Goal: Task Accomplishment & Management: Use online tool/utility

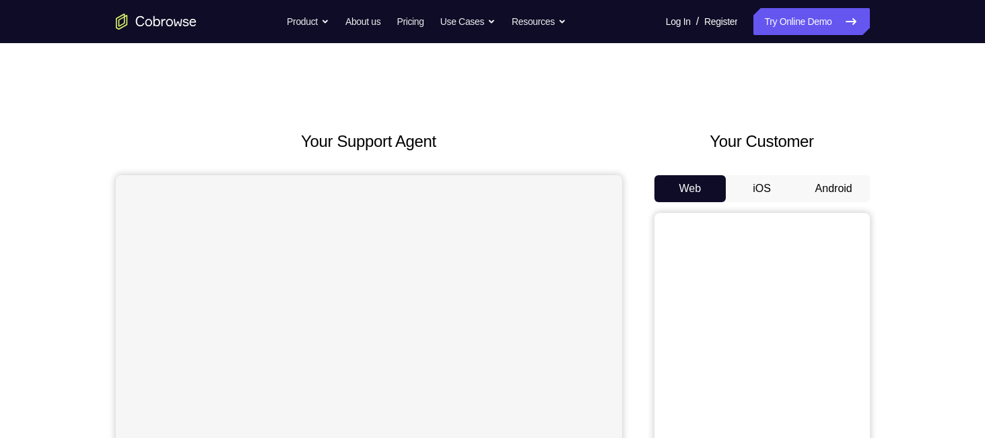
click at [817, 185] on button "Android" at bounding box center [834, 188] width 72 height 27
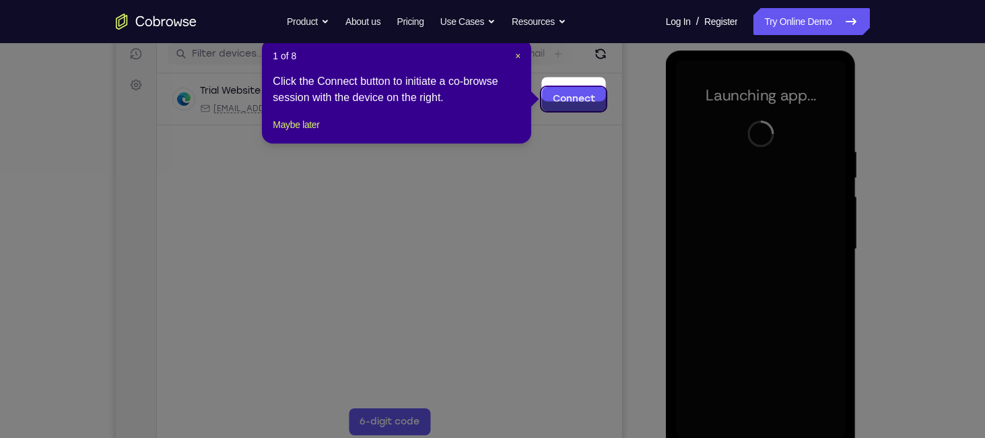
scroll to position [166, 0]
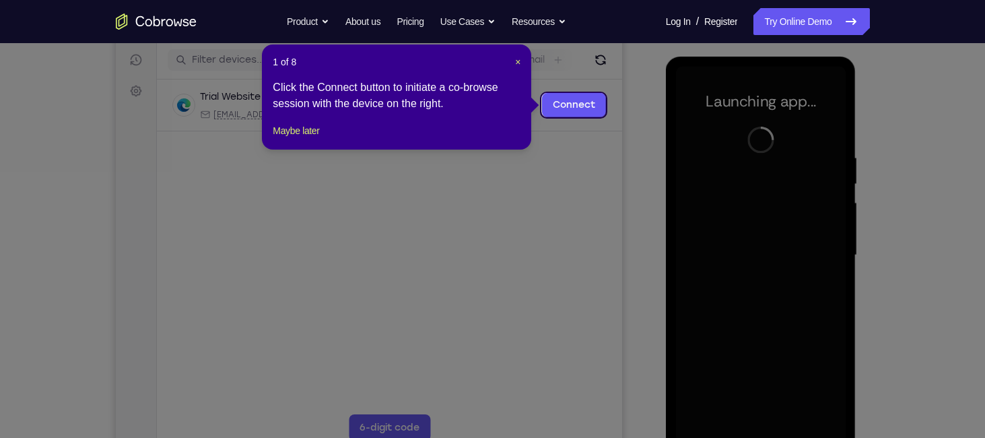
click at [521, 63] on div "1 of 8 × Click the Connect button to initiate a co-browse session with the devi…" at bounding box center [396, 96] width 269 height 105
click at [513, 60] on header "1 of 8 ×" at bounding box center [397, 61] width 248 height 13
click at [516, 60] on span "×" at bounding box center [517, 62] width 5 height 11
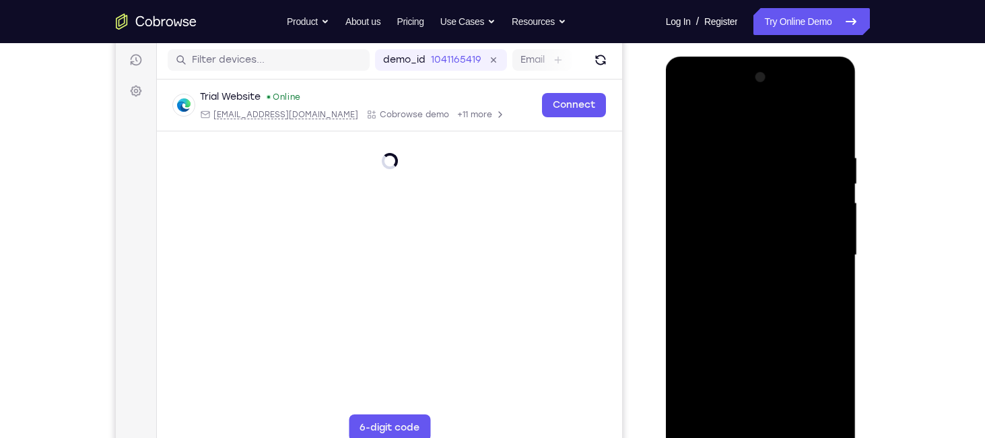
scroll to position [226, 0]
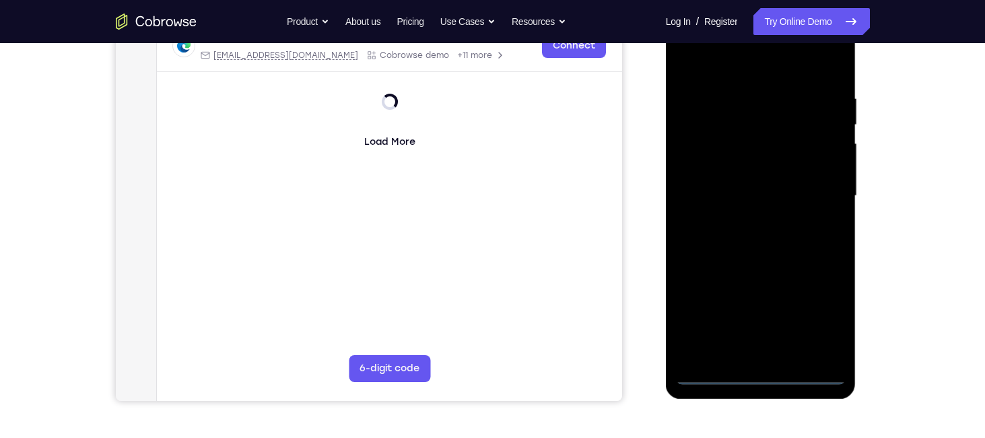
click at [755, 371] on div at bounding box center [761, 195] width 170 height 377
click at [759, 374] on div at bounding box center [761, 195] width 170 height 377
click at [764, 375] on div at bounding box center [761, 195] width 170 height 377
click at [765, 372] on div at bounding box center [761, 195] width 170 height 377
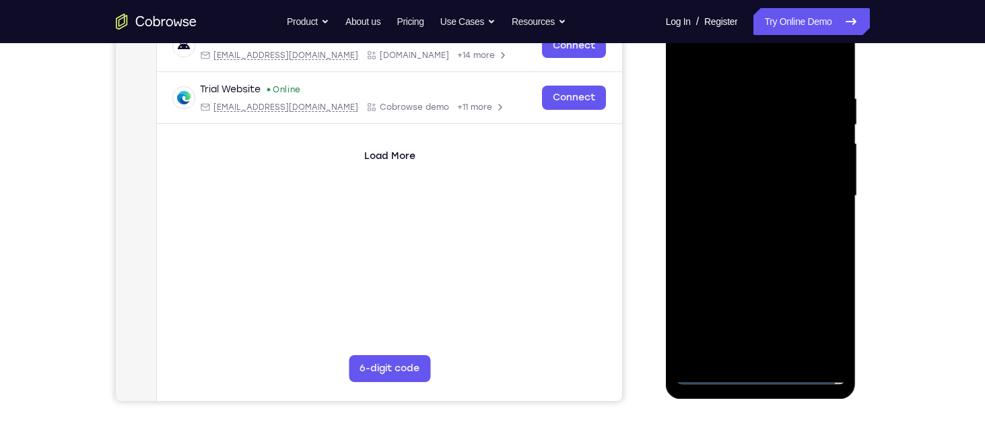
click at [820, 314] on div at bounding box center [761, 195] width 170 height 377
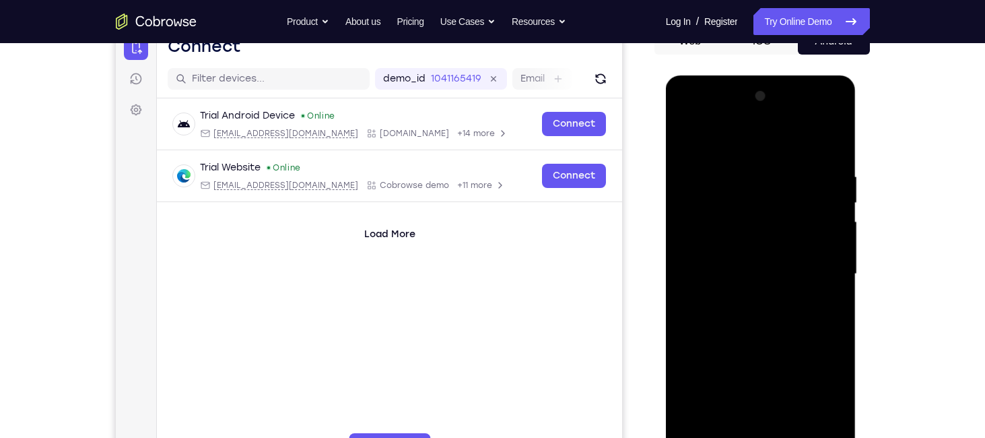
click at [715, 148] on div at bounding box center [761, 274] width 170 height 377
click at [816, 269] on div at bounding box center [761, 274] width 170 height 377
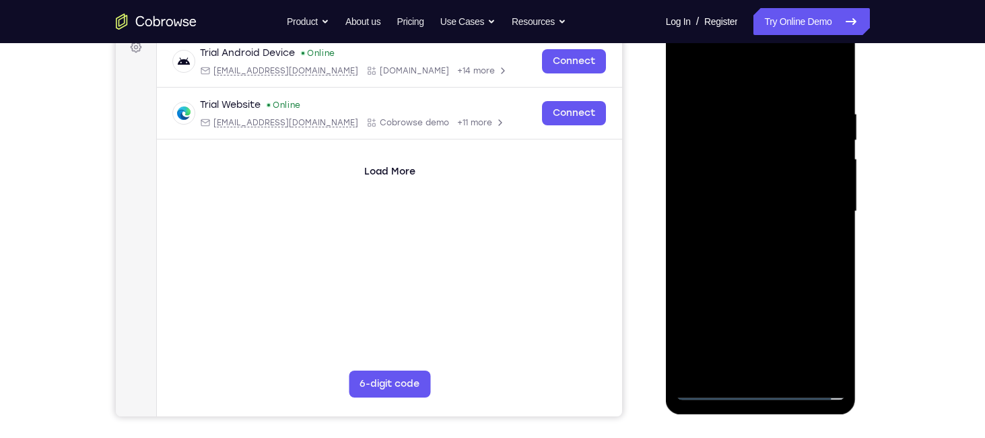
scroll to position [210, 0]
click at [744, 240] on div at bounding box center [761, 211] width 170 height 377
click at [746, 205] on div at bounding box center [761, 211] width 170 height 377
click at [744, 189] on div at bounding box center [761, 211] width 170 height 377
click at [748, 209] on div at bounding box center [761, 211] width 170 height 377
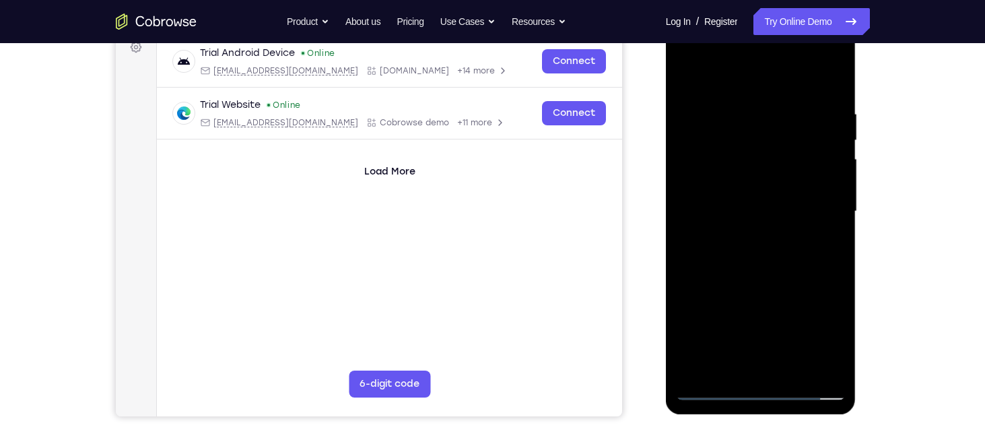
click at [790, 258] on div at bounding box center [761, 211] width 170 height 377
click at [771, 275] on div at bounding box center [761, 211] width 170 height 377
click at [793, 368] on div at bounding box center [761, 211] width 170 height 377
click at [797, 368] on div at bounding box center [761, 211] width 170 height 377
click at [763, 283] on div at bounding box center [761, 211] width 170 height 377
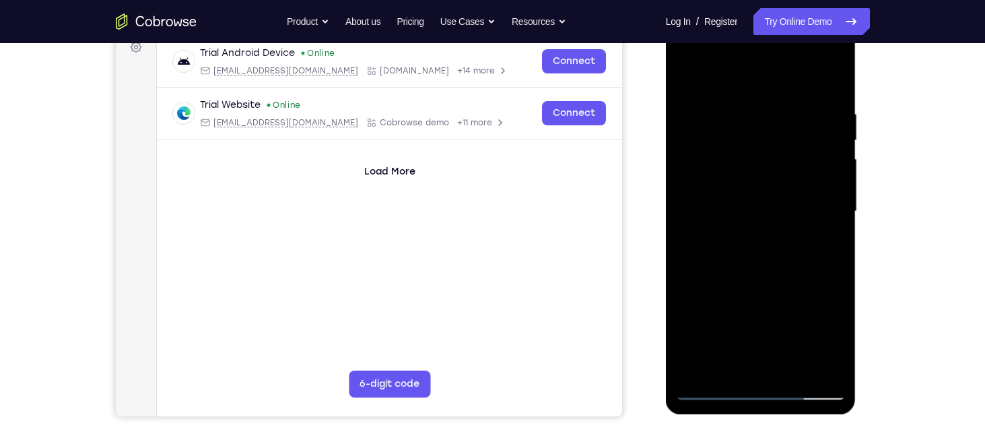
click at [727, 197] on div at bounding box center [761, 211] width 170 height 377
click at [758, 364] on div at bounding box center [761, 211] width 170 height 377
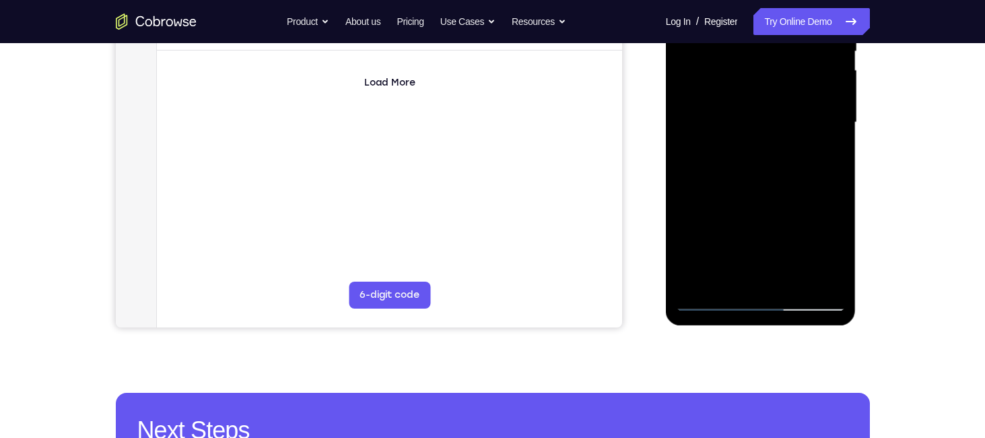
scroll to position [301, 0]
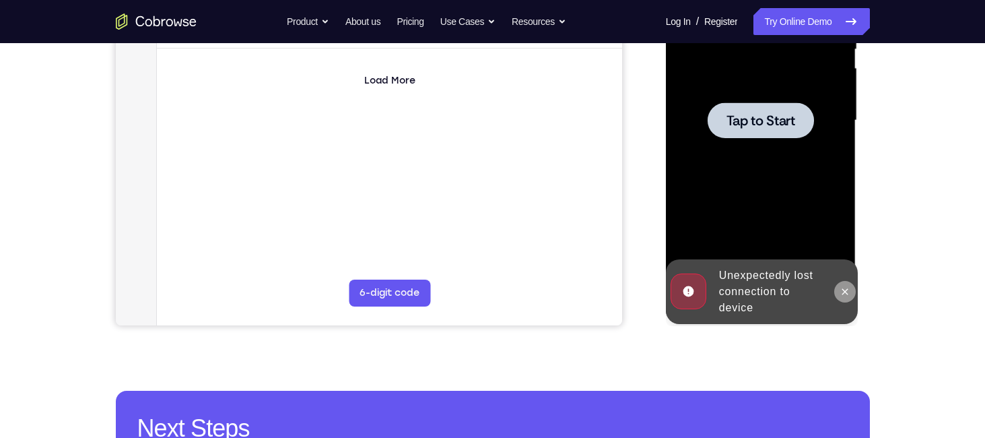
click at [848, 296] on icon at bounding box center [845, 291] width 11 height 11
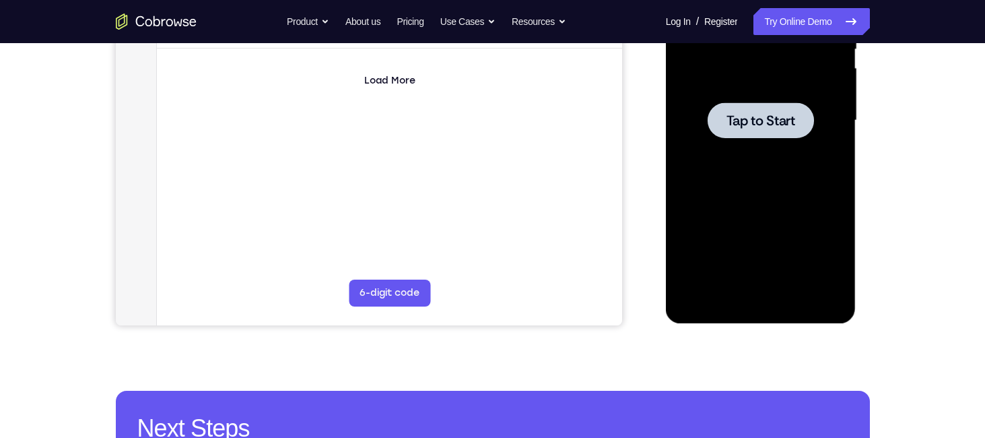
click at [764, 85] on div at bounding box center [761, 120] width 170 height 377
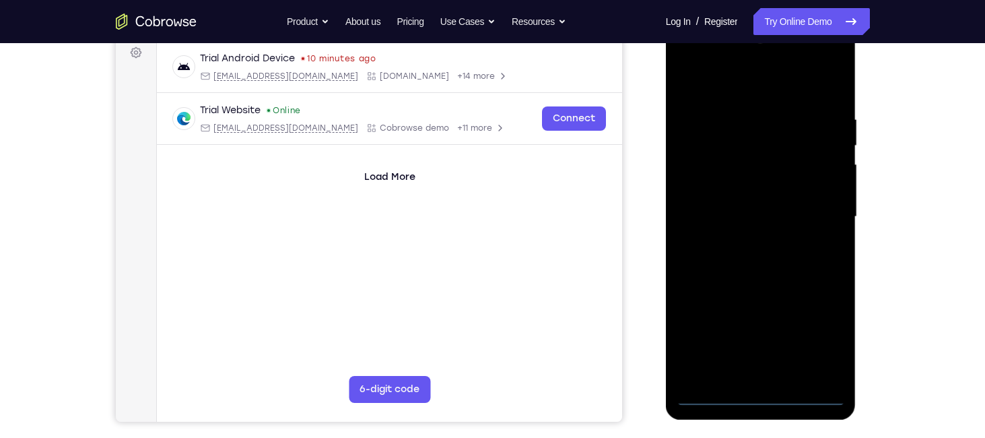
scroll to position [206, 0]
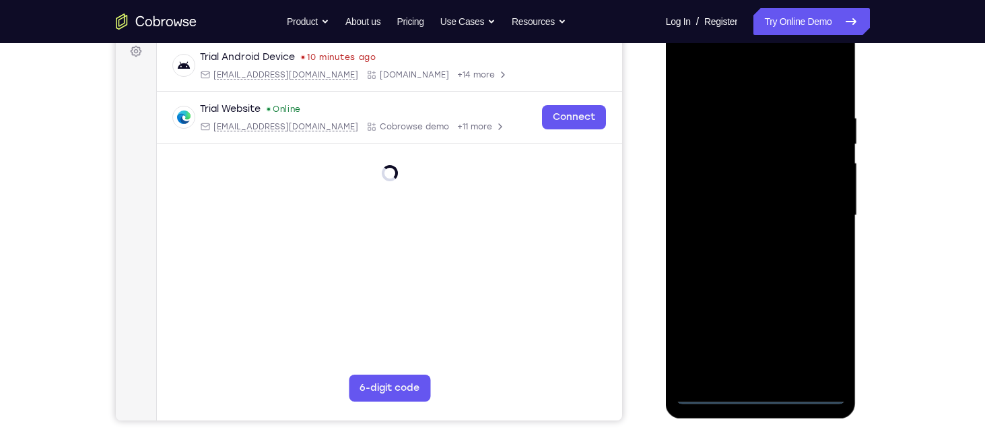
click at [768, 399] on div at bounding box center [761, 215] width 170 height 377
click at [770, 393] on div at bounding box center [761, 215] width 170 height 377
click at [828, 341] on div at bounding box center [761, 215] width 170 height 377
click at [820, 328] on div at bounding box center [761, 215] width 170 height 377
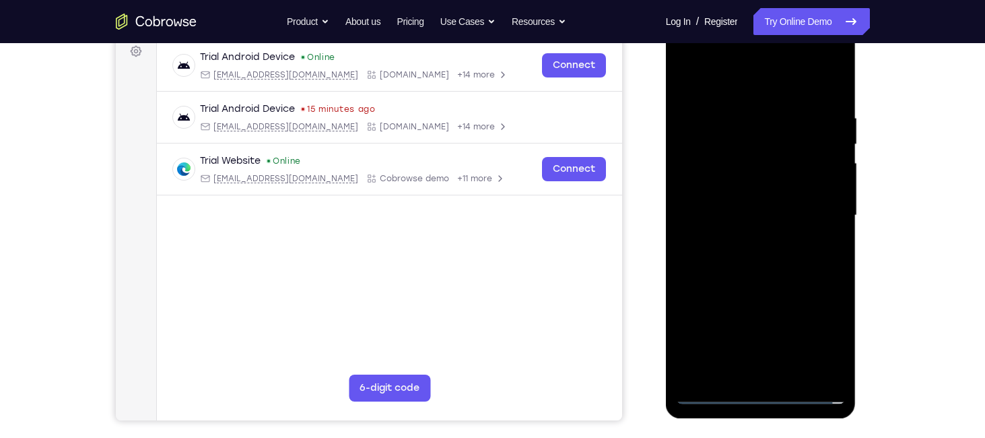
click at [755, 81] on div at bounding box center [761, 215] width 170 height 377
click at [816, 207] on div at bounding box center [761, 215] width 170 height 377
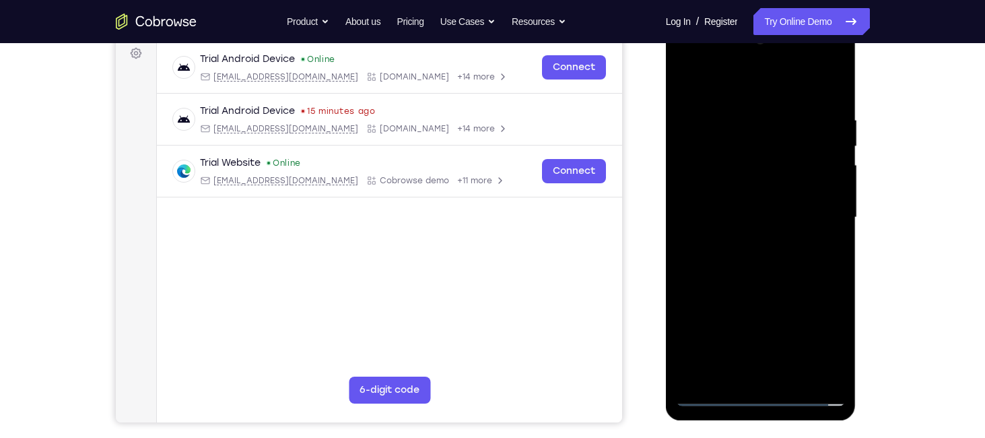
click at [750, 242] on div at bounding box center [761, 217] width 170 height 377
click at [744, 206] on div at bounding box center [761, 217] width 170 height 377
click at [760, 190] on div at bounding box center [761, 217] width 170 height 377
click at [771, 219] on div at bounding box center [761, 217] width 170 height 377
click at [792, 224] on div at bounding box center [761, 217] width 170 height 377
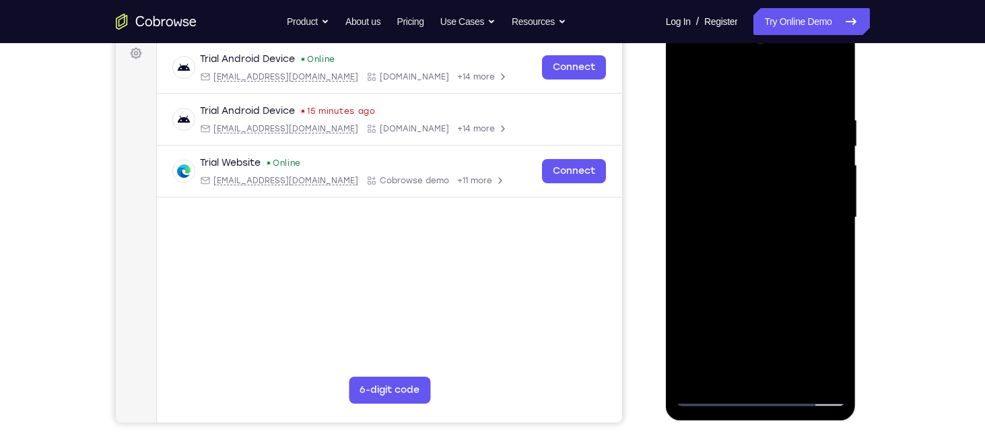
click at [745, 214] on div at bounding box center [761, 217] width 170 height 377
click at [762, 215] on div at bounding box center [761, 217] width 170 height 377
click at [742, 219] on div at bounding box center [761, 217] width 170 height 377
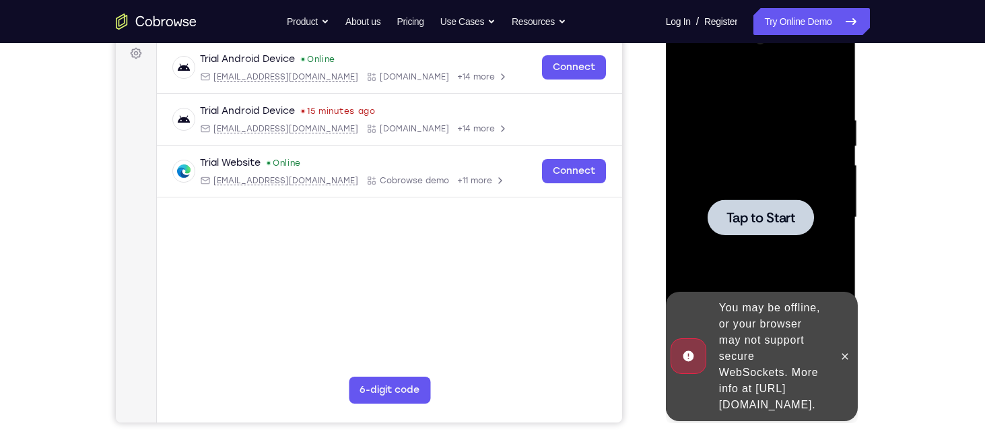
click at [768, 214] on span "Tap to Start" at bounding box center [761, 217] width 69 height 13
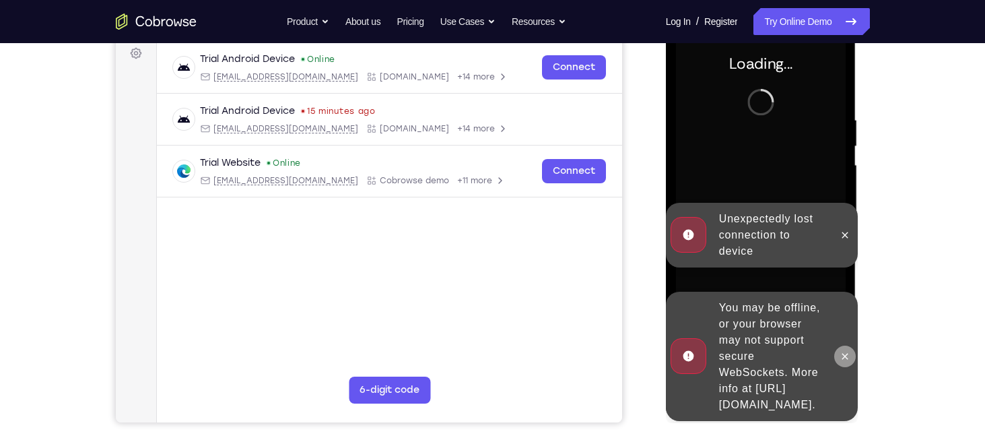
click at [852, 349] on button at bounding box center [845, 356] width 22 height 22
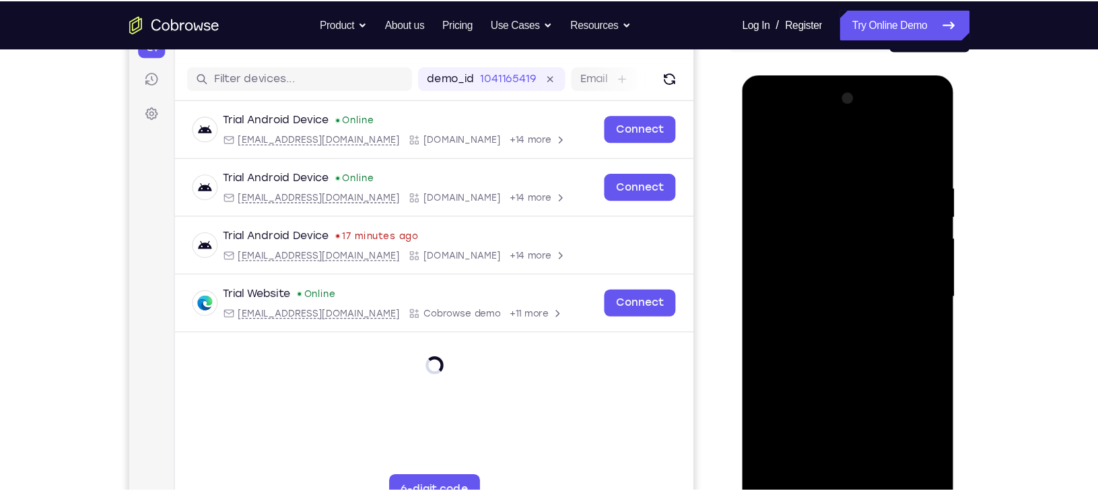
scroll to position [156, 0]
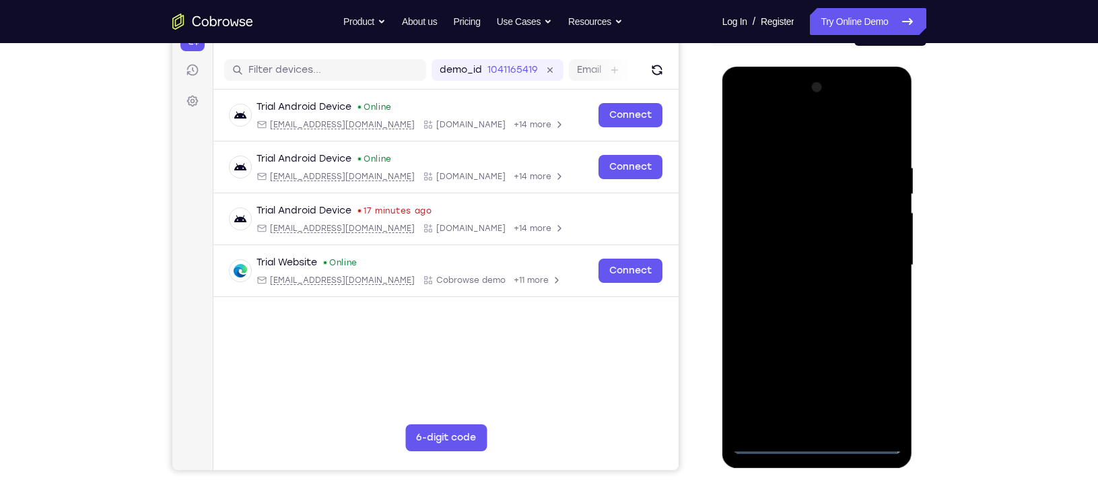
drag, startPoint x: 917, startPoint y: 22, endPoint x: 717, endPoint y: 193, distance: 263.2
click at [94, 158] on div at bounding box center [89, 156] width 9 height 3
click at [814, 437] on div at bounding box center [818, 265] width 170 height 377
click at [883, 385] on div at bounding box center [818, 265] width 170 height 377
click at [779, 139] on div at bounding box center [818, 265] width 170 height 377
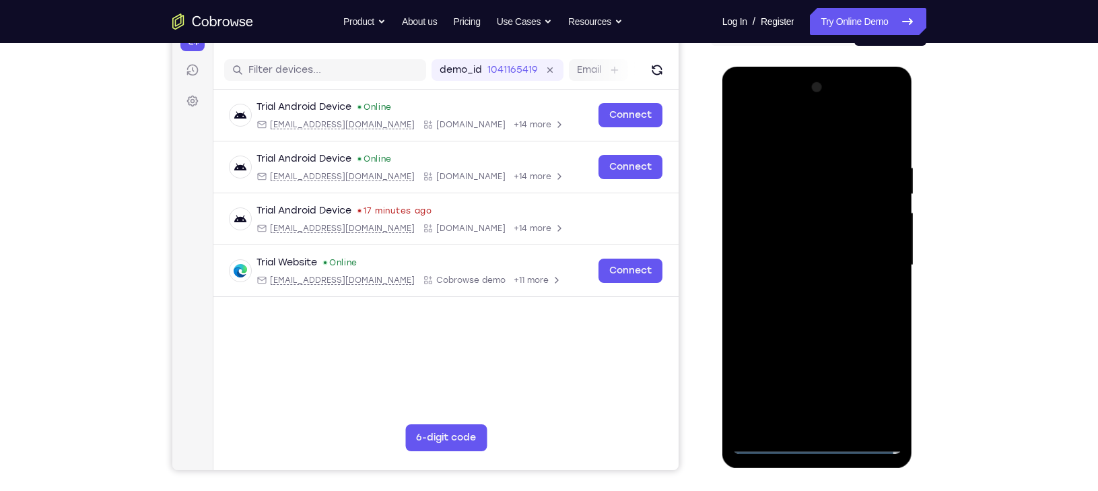
click at [876, 251] on div at bounding box center [818, 265] width 170 height 377
click at [806, 287] on div at bounding box center [818, 265] width 170 height 377
click at [804, 266] on div at bounding box center [818, 265] width 170 height 377
click at [804, 262] on div at bounding box center [818, 265] width 170 height 377
click at [804, 249] on div at bounding box center [818, 265] width 170 height 377
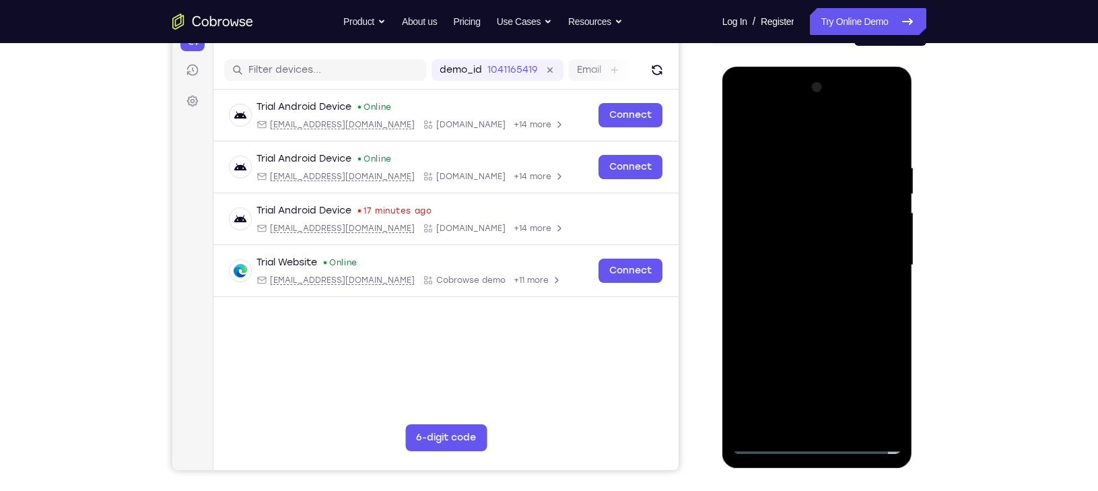
click at [805, 249] on div at bounding box center [818, 265] width 170 height 377
click at [799, 208] on div at bounding box center [818, 265] width 170 height 377
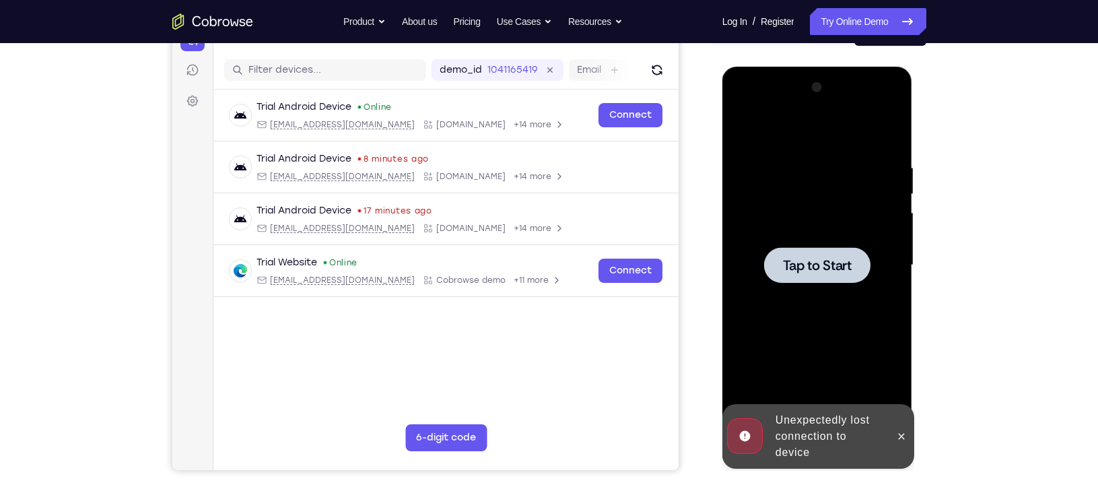
click at [799, 208] on div at bounding box center [818, 265] width 170 height 377
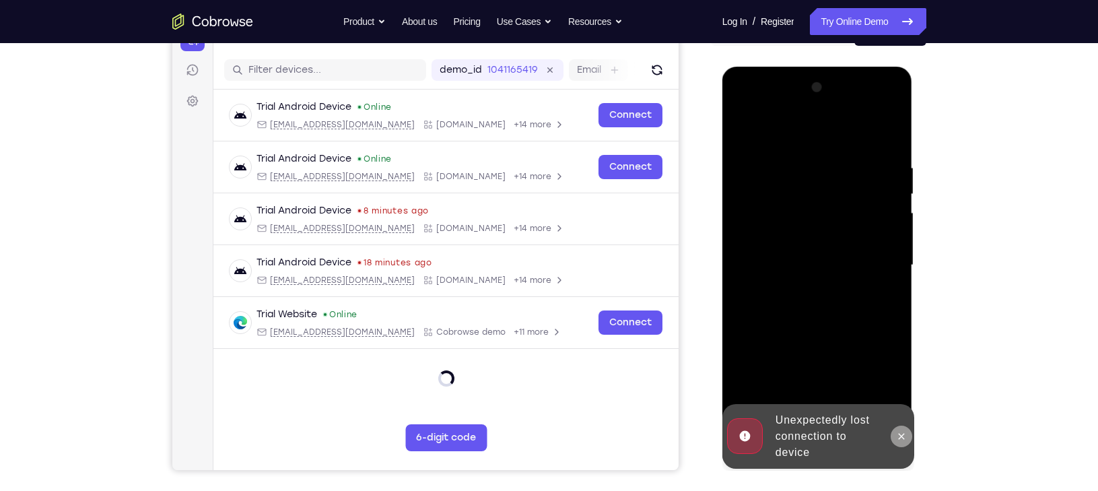
click at [902, 429] on button at bounding box center [902, 437] width 22 height 22
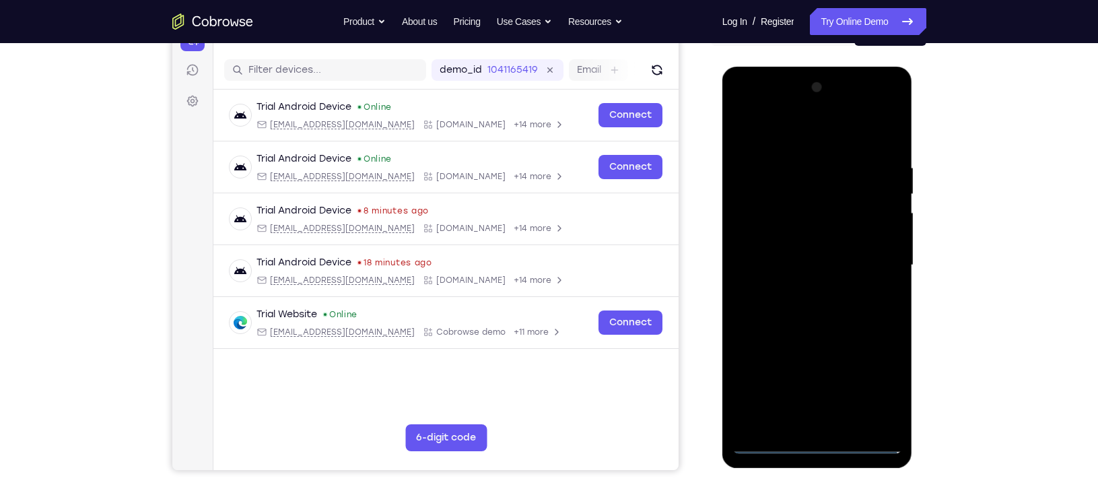
click at [819, 437] on div at bounding box center [818, 265] width 170 height 377
click at [880, 393] on div at bounding box center [818, 265] width 170 height 377
click at [882, 386] on div at bounding box center [818, 265] width 170 height 377
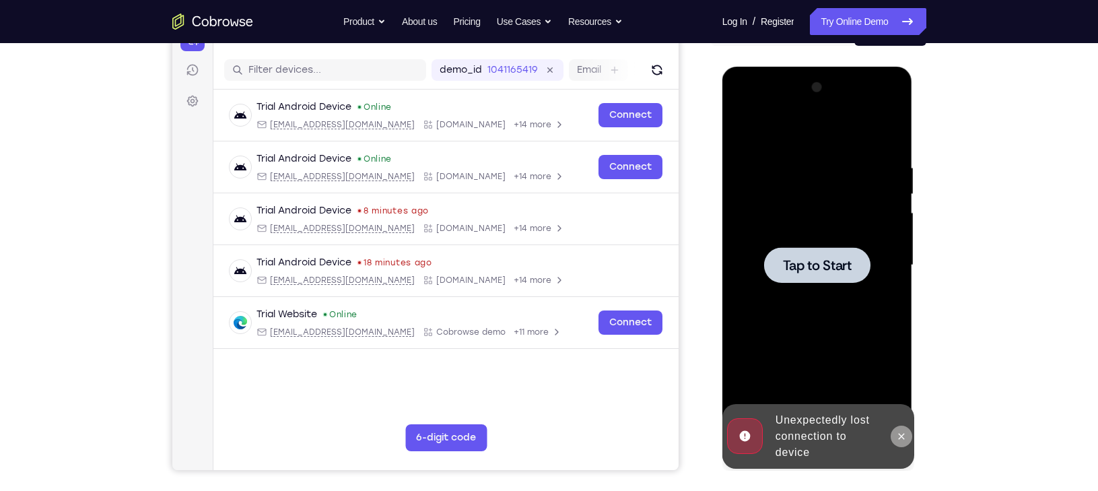
click at [906, 433] on icon at bounding box center [901, 436] width 11 height 11
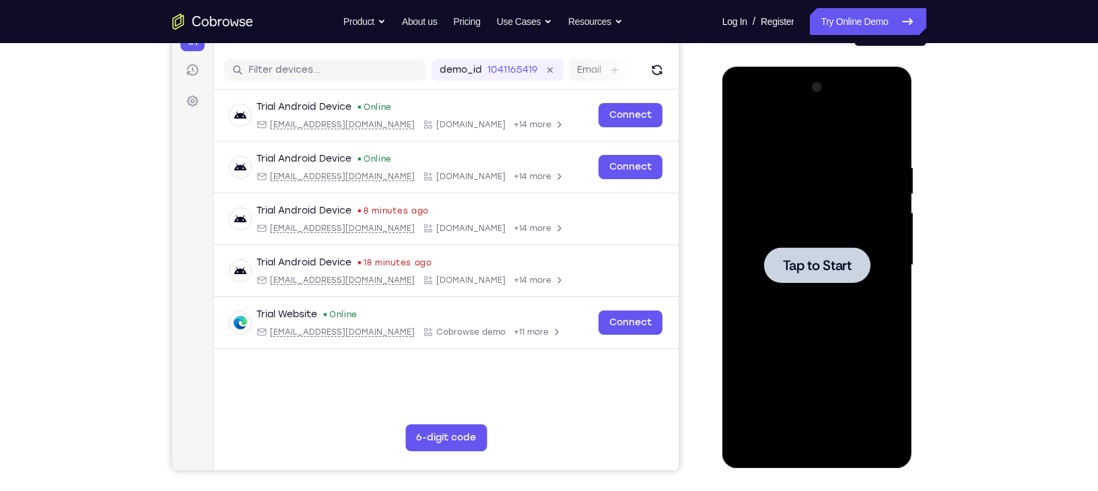
click at [821, 263] on span "Tap to Start" at bounding box center [817, 265] width 69 height 13
click at [816, 437] on div at bounding box center [818, 265] width 170 height 377
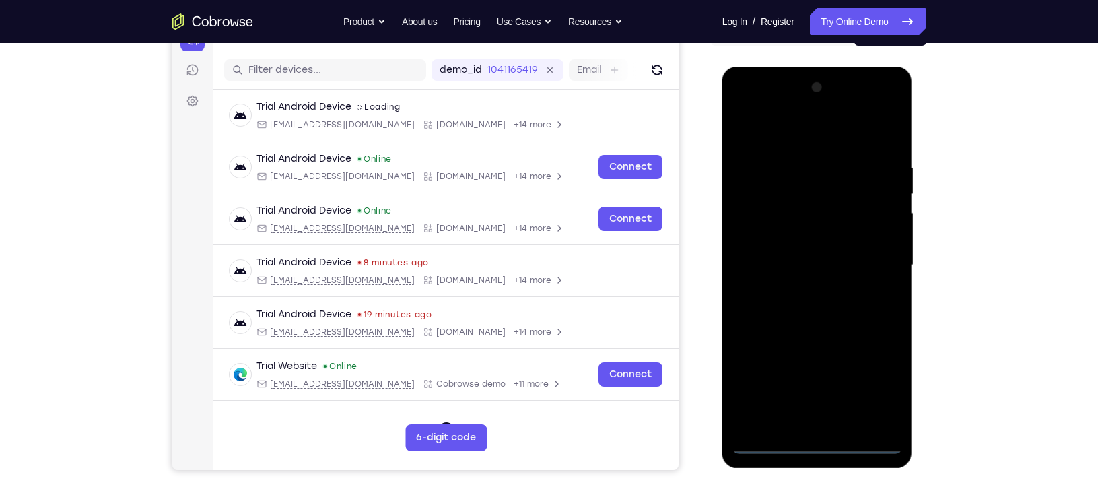
click at [886, 385] on div at bounding box center [818, 265] width 170 height 377
click at [775, 128] on div at bounding box center [818, 265] width 170 height 377
click at [875, 256] on div at bounding box center [818, 265] width 170 height 377
click at [803, 289] on div at bounding box center [818, 265] width 170 height 377
click at [826, 246] on div at bounding box center [818, 265] width 170 height 377
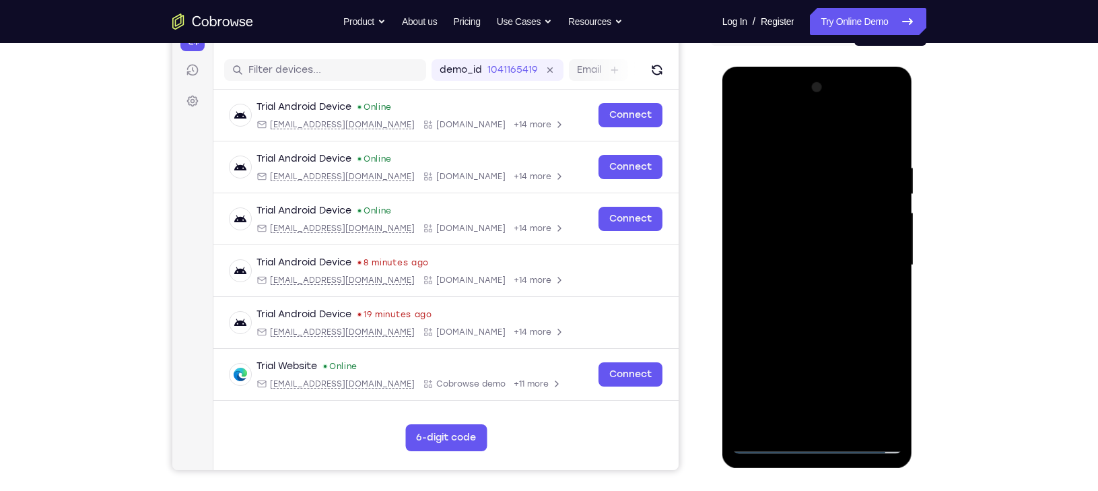
click at [822, 238] on div at bounding box center [818, 265] width 170 height 377
click at [812, 268] on div at bounding box center [818, 265] width 170 height 377
click at [817, 313] on div at bounding box center [818, 265] width 170 height 377
click at [812, 304] on div at bounding box center [818, 265] width 170 height 377
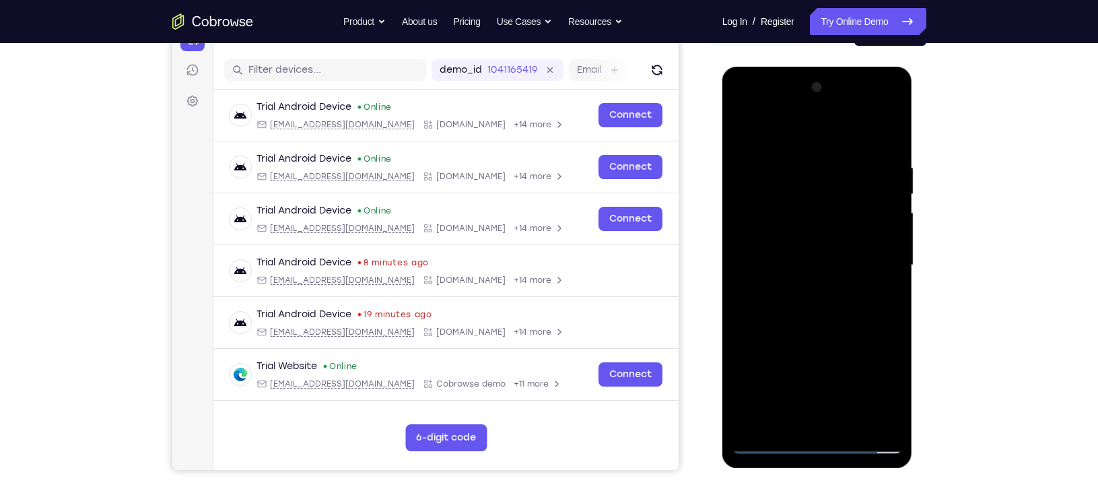
click at [818, 307] on div at bounding box center [818, 265] width 170 height 377
click at [836, 323] on div at bounding box center [818, 265] width 170 height 377
click at [845, 426] on div at bounding box center [818, 265] width 170 height 377
click at [770, 218] on div at bounding box center [818, 265] width 170 height 377
click at [777, 218] on div at bounding box center [818, 265] width 170 height 377
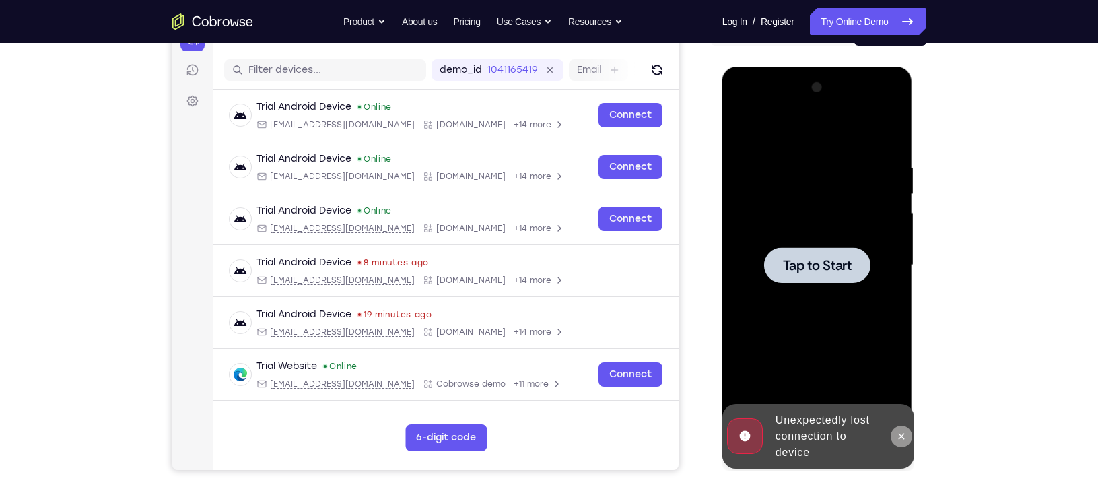
click at [898, 431] on icon at bounding box center [901, 436] width 11 height 11
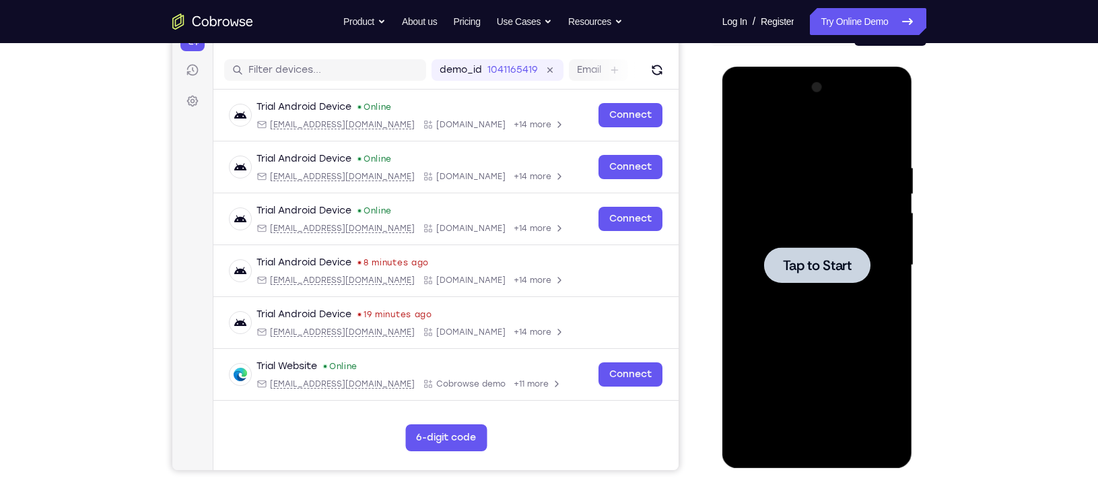
click at [819, 277] on div at bounding box center [817, 265] width 106 height 36
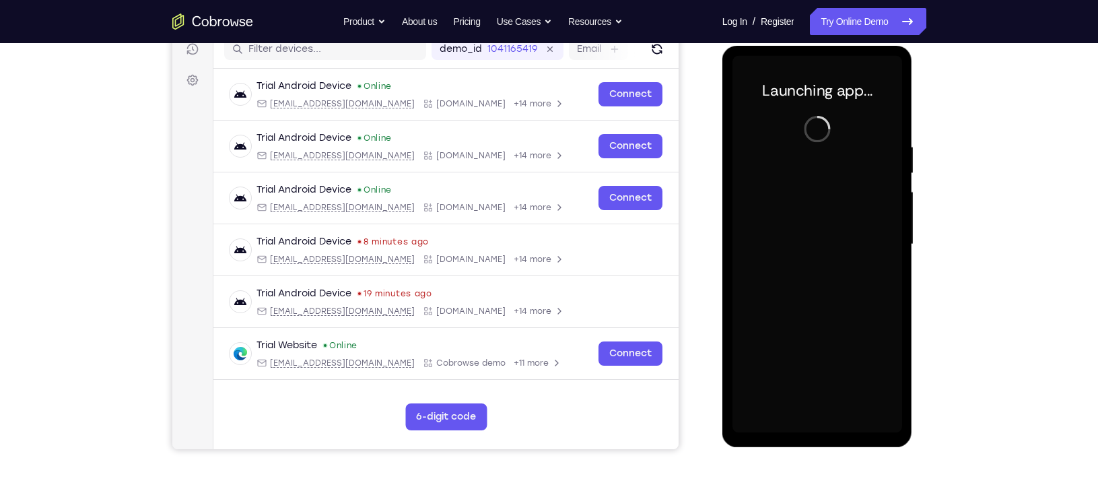
scroll to position [173, 0]
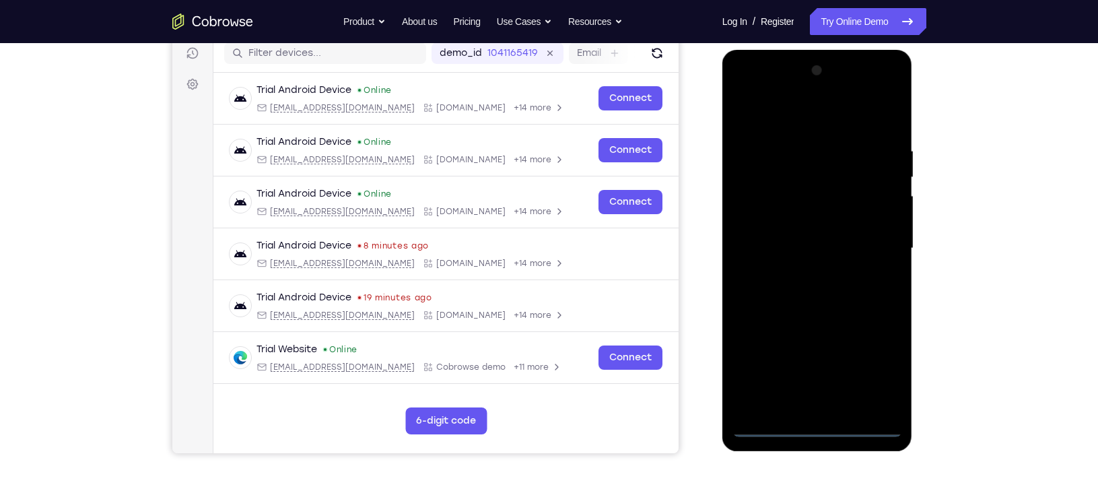
click at [816, 427] on div at bounding box center [818, 248] width 170 height 377
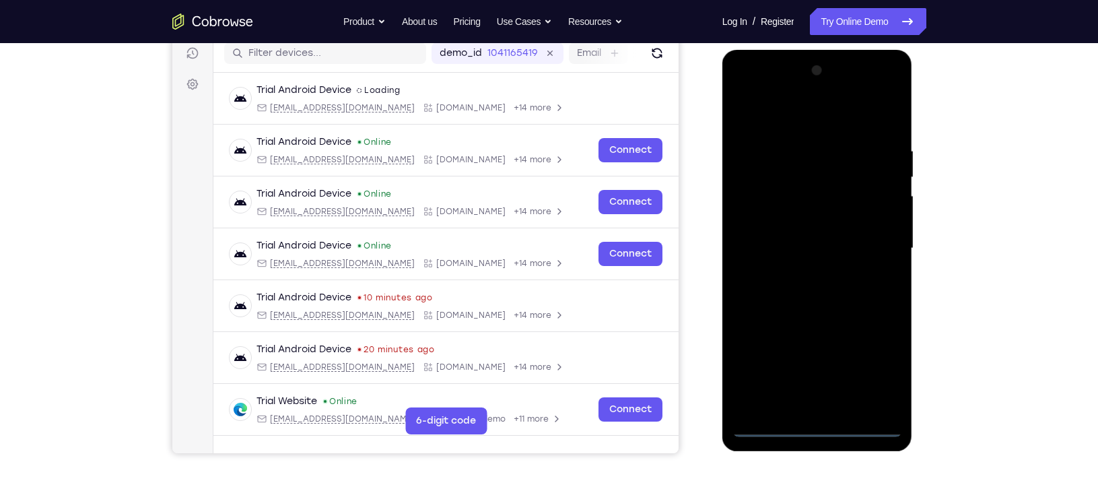
click at [880, 372] on div at bounding box center [818, 248] width 170 height 377
click at [884, 364] on div at bounding box center [818, 248] width 170 height 377
click at [757, 112] on div at bounding box center [818, 248] width 170 height 377
click at [871, 238] on div at bounding box center [818, 248] width 170 height 377
click at [797, 267] on div at bounding box center [818, 248] width 170 height 377
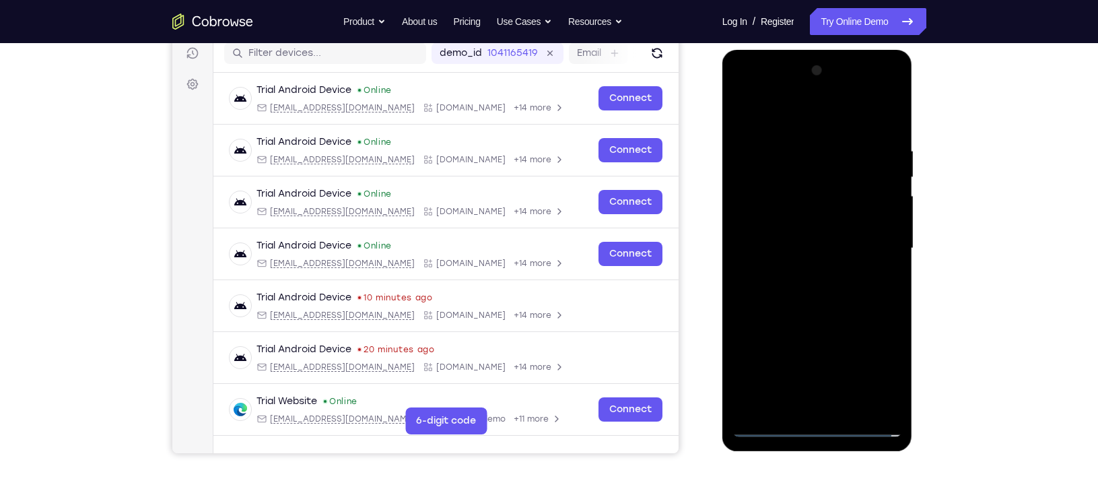
click at [832, 232] on div at bounding box center [818, 248] width 170 height 377
click at [816, 219] on div at bounding box center [818, 248] width 170 height 377
click at [816, 244] on div at bounding box center [818, 248] width 170 height 377
click at [839, 298] on div at bounding box center [818, 248] width 170 height 377
click at [831, 293] on div at bounding box center [818, 248] width 170 height 377
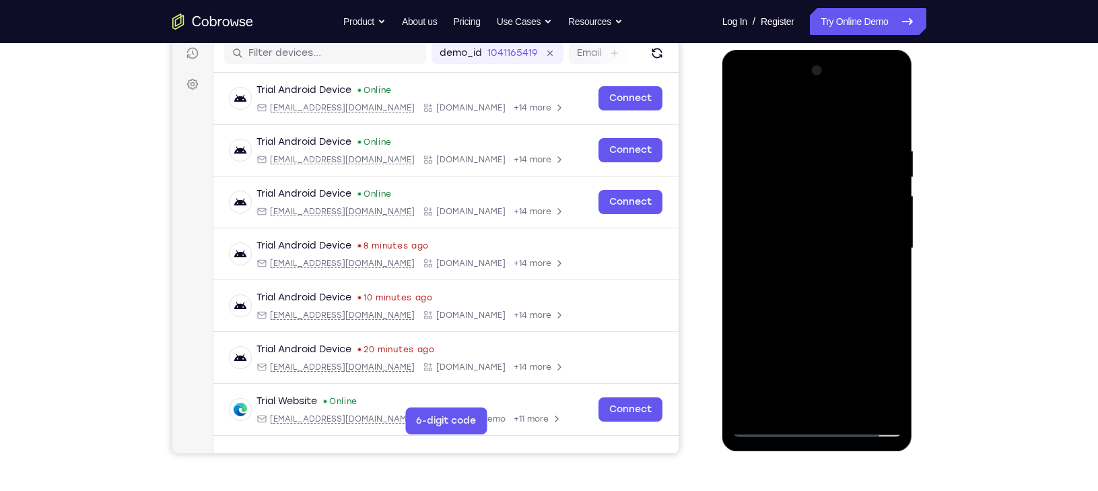
click at [831, 293] on div at bounding box center [818, 248] width 170 height 377
click at [820, 309] on div at bounding box center [818, 248] width 170 height 377
click at [830, 309] on div at bounding box center [818, 248] width 170 height 377
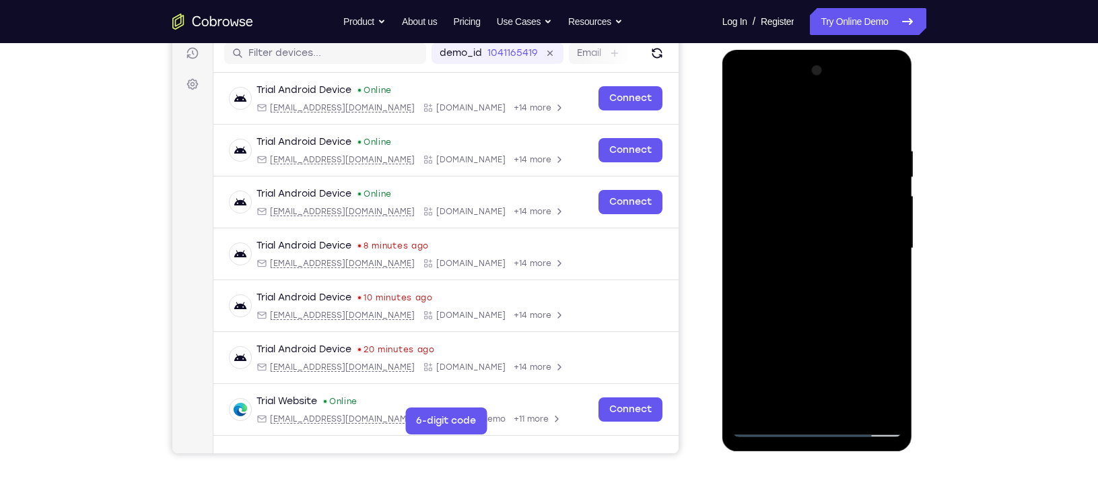
click at [849, 403] on div at bounding box center [818, 248] width 170 height 377
click at [812, 321] on div at bounding box center [818, 248] width 170 height 377
click at [770, 426] on div at bounding box center [818, 248] width 170 height 377
click at [787, 409] on div at bounding box center [818, 248] width 170 height 377
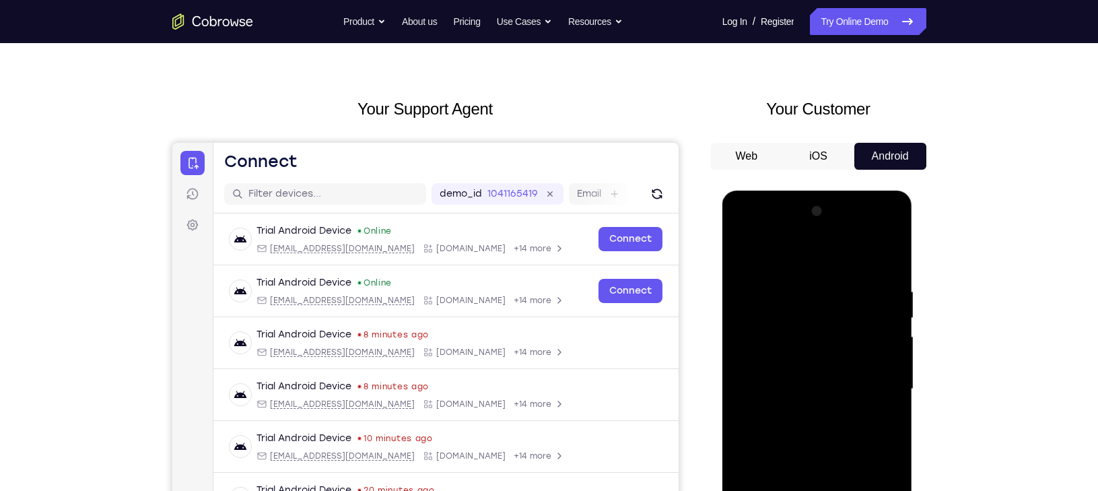
scroll to position [25, 0]
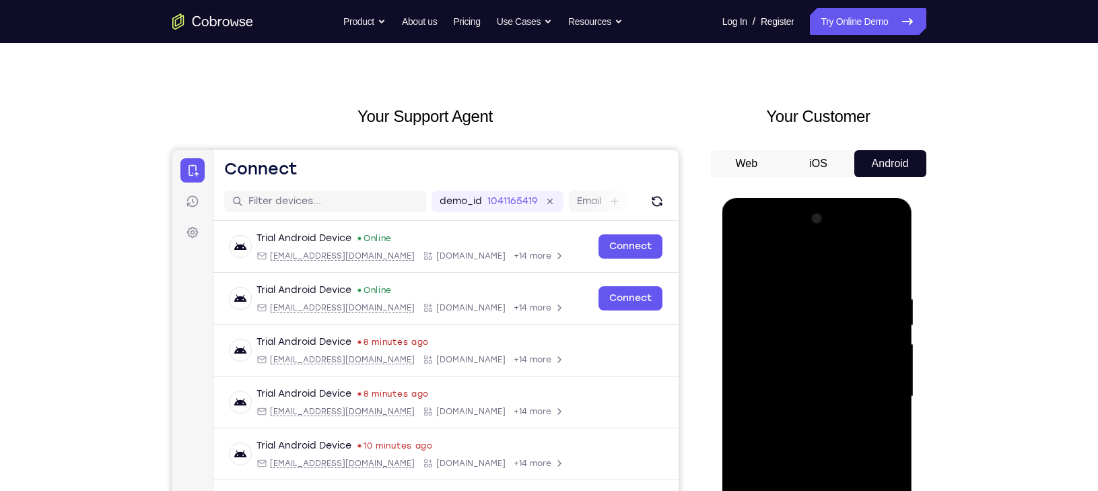
click at [775, 257] on div at bounding box center [818, 396] width 170 height 377
click at [753, 323] on div at bounding box center [818, 396] width 170 height 377
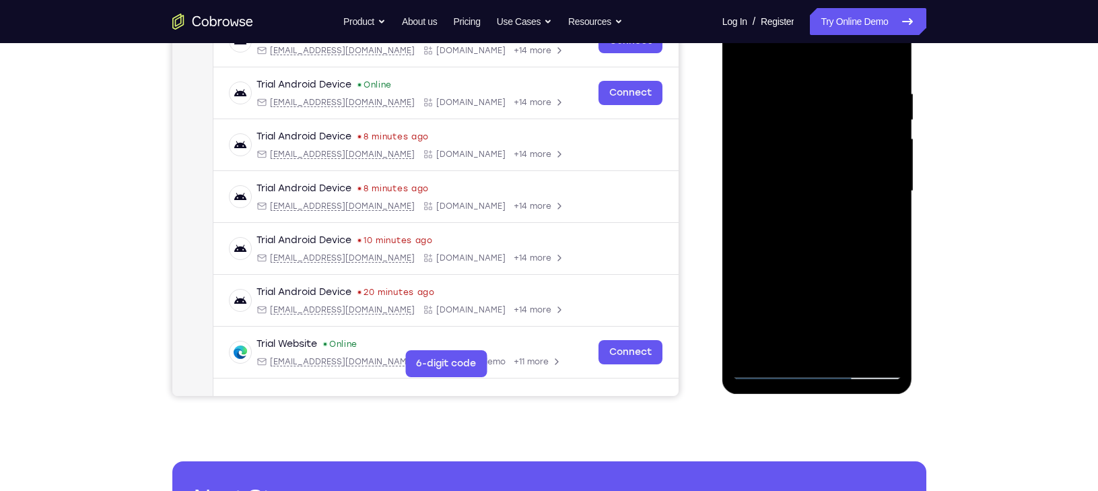
scroll to position [231, 0]
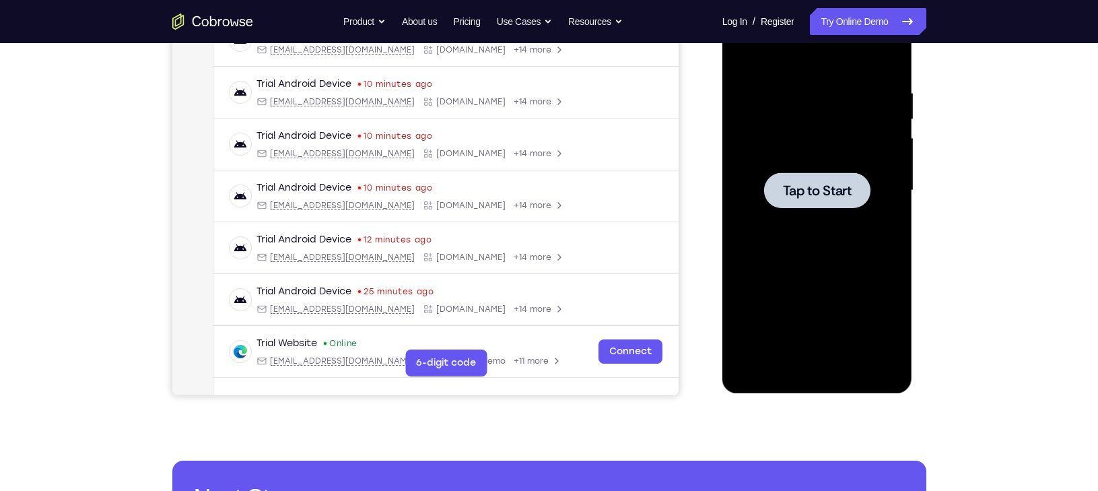
click at [787, 197] on span "Tap to Start" at bounding box center [817, 190] width 69 height 13
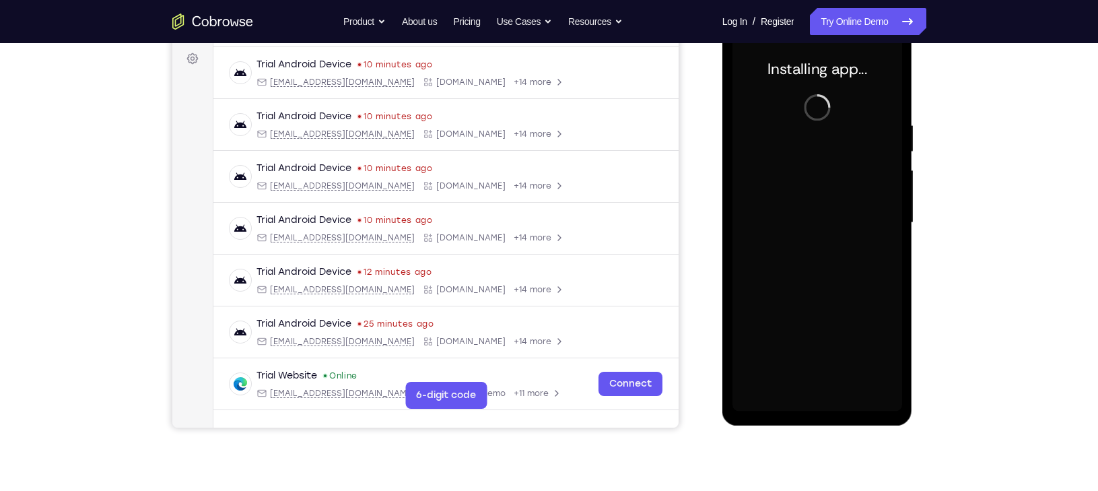
scroll to position [162, 0]
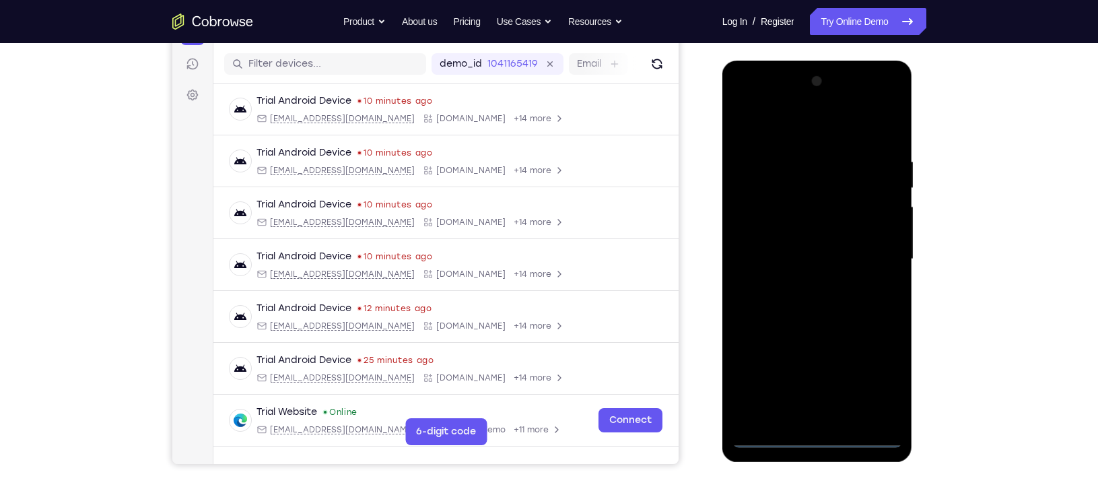
click at [820, 437] on div at bounding box center [818, 259] width 170 height 377
click at [818, 437] on div at bounding box center [818, 259] width 170 height 377
click at [865, 383] on div at bounding box center [818, 259] width 170 height 377
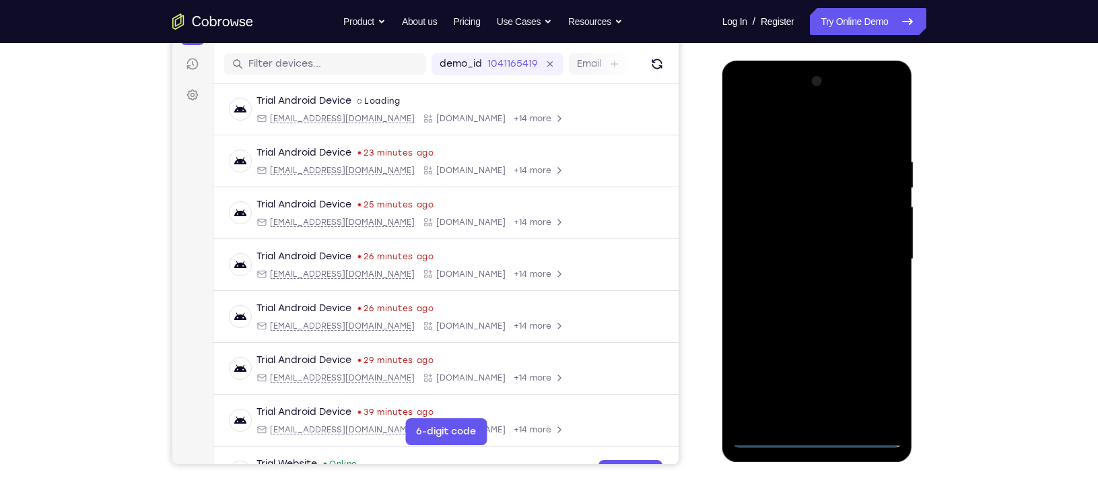
click at [879, 379] on div at bounding box center [818, 259] width 170 height 377
click at [767, 127] on div at bounding box center [818, 259] width 170 height 377
click at [871, 255] on div at bounding box center [818, 259] width 170 height 377
click at [806, 286] on div at bounding box center [818, 259] width 170 height 377
drag, startPoint x: 776, startPoint y: 131, endPoint x: 958, endPoint y: 133, distance: 182.5
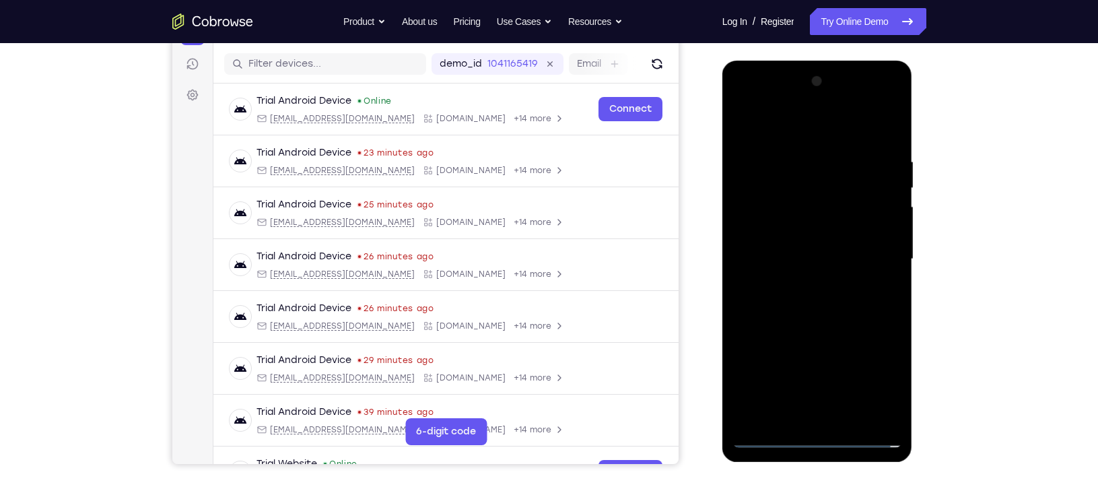
click at [915, 133] on html "Online web based iOS Simulators and Android Emulators. Run iPhone, iPad, Mobile…" at bounding box center [819, 263] width 192 height 404
click at [855, 246] on div at bounding box center [818, 259] width 170 height 377
click at [824, 236] on div at bounding box center [818, 259] width 170 height 377
click at [821, 259] on div at bounding box center [818, 259] width 170 height 377
click at [823, 306] on div at bounding box center [818, 259] width 170 height 377
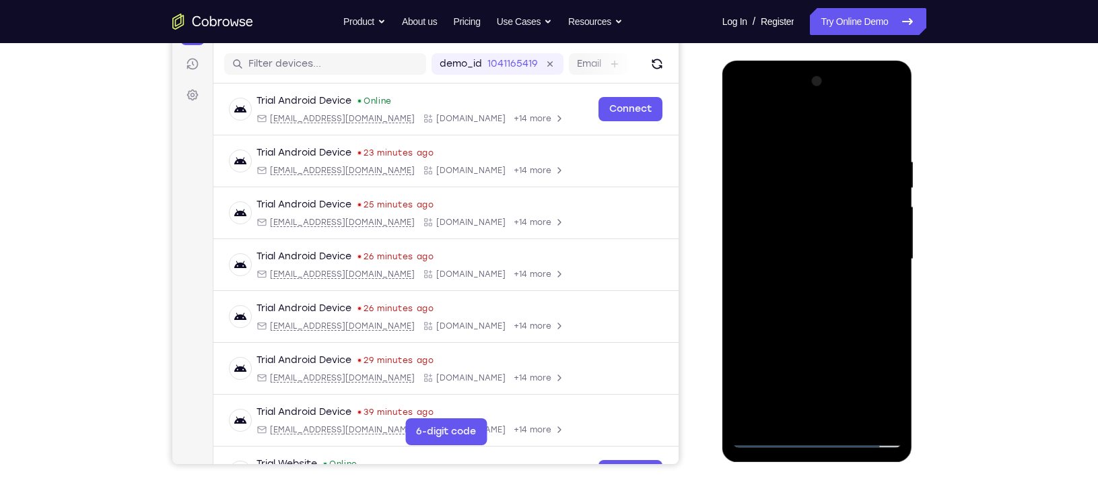
click at [826, 303] on div at bounding box center [818, 259] width 170 height 377
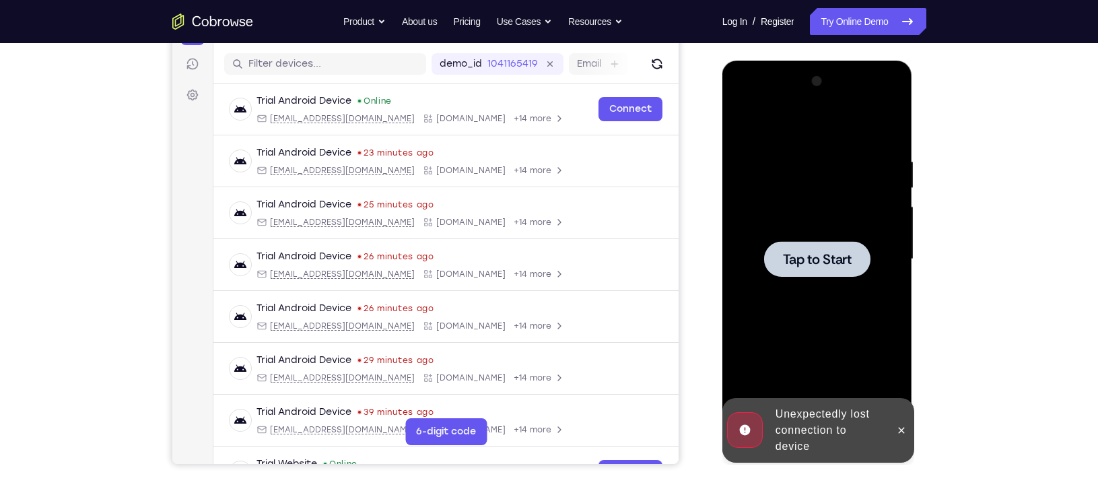
click at [800, 255] on span "Tap to Start" at bounding box center [817, 259] width 69 height 13
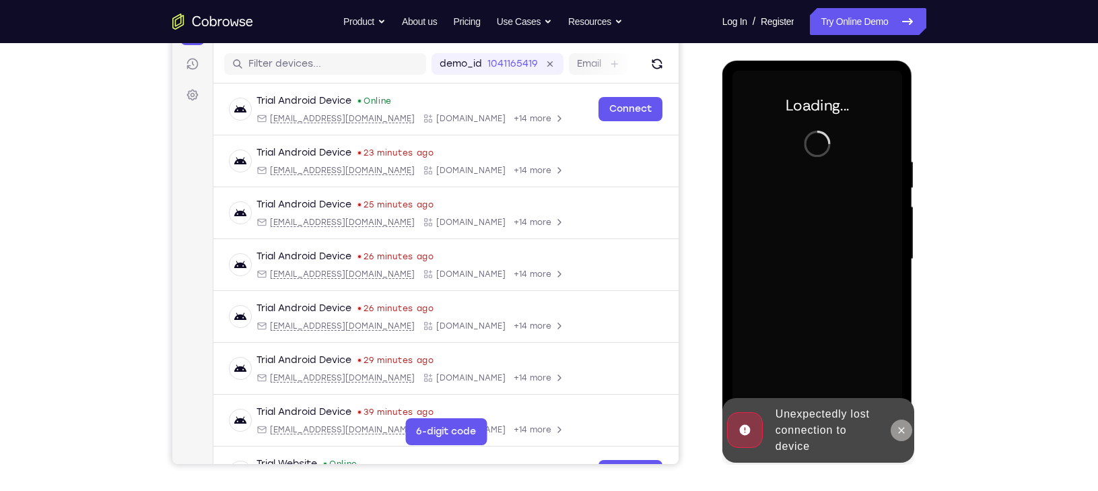
click at [898, 429] on icon at bounding box center [901, 430] width 11 height 11
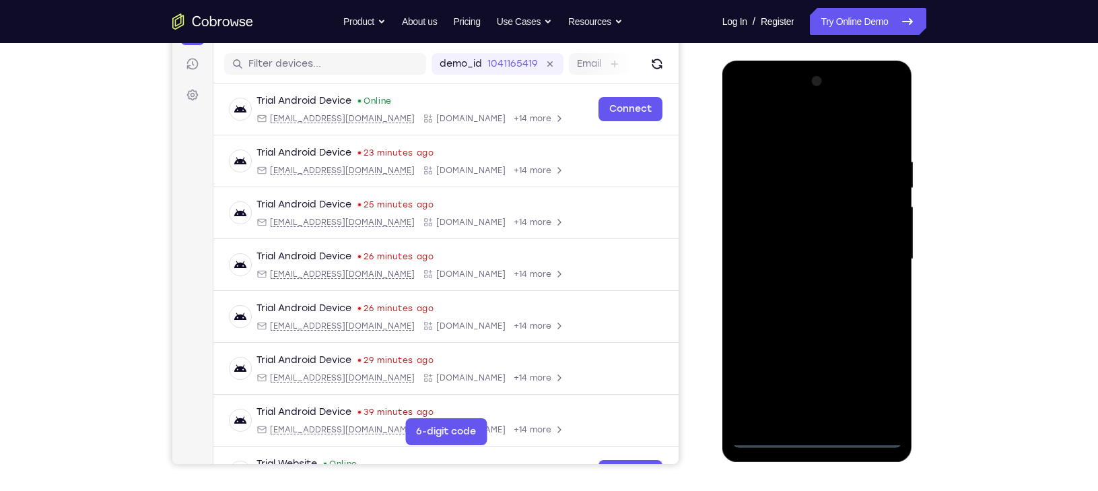
click at [816, 432] on div at bounding box center [818, 259] width 170 height 377
click at [817, 436] on div at bounding box center [818, 259] width 170 height 377
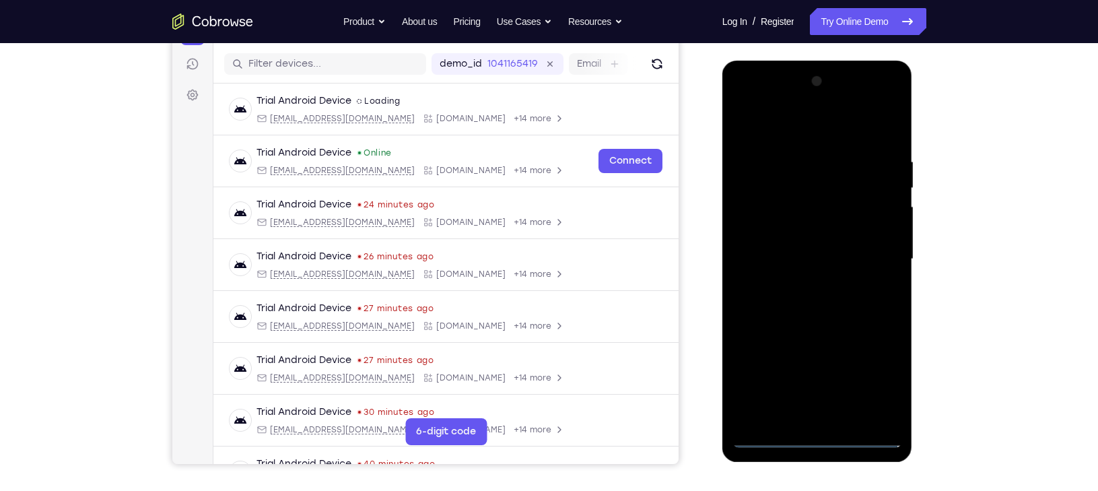
drag, startPoint x: 817, startPoint y: 436, endPoint x: 736, endPoint y: 232, distance: 220.1
click at [750, 250] on div at bounding box center [818, 259] width 170 height 377
click at [820, 437] on div at bounding box center [818, 259] width 170 height 377
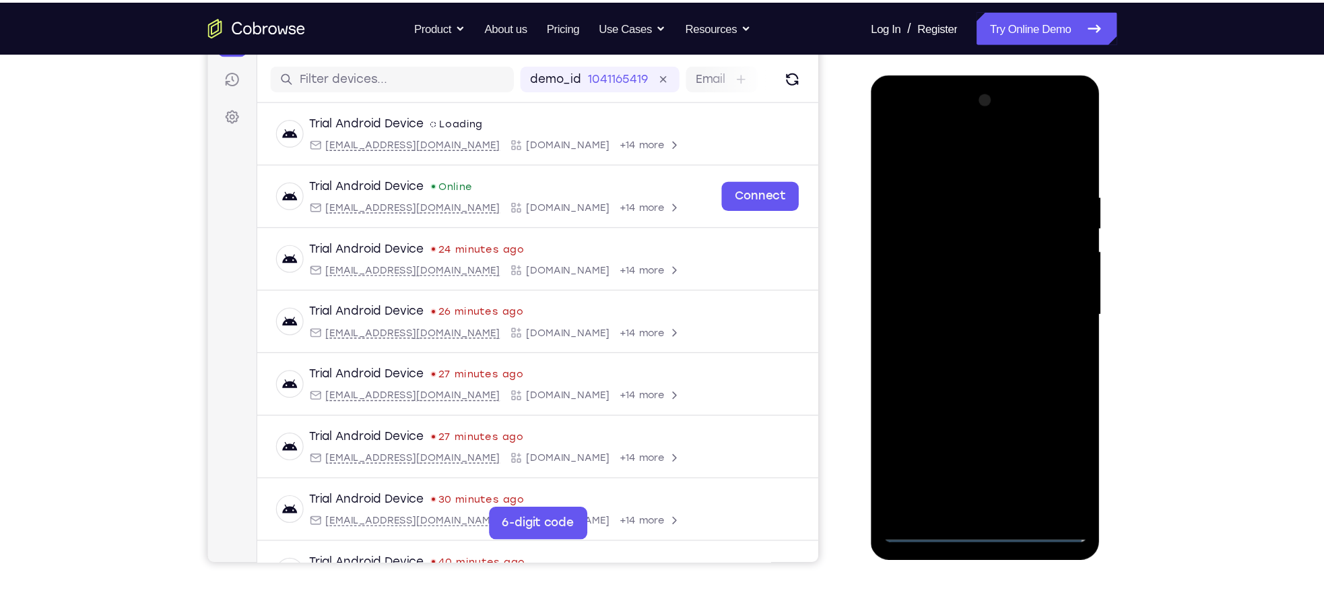
scroll to position [163, 0]
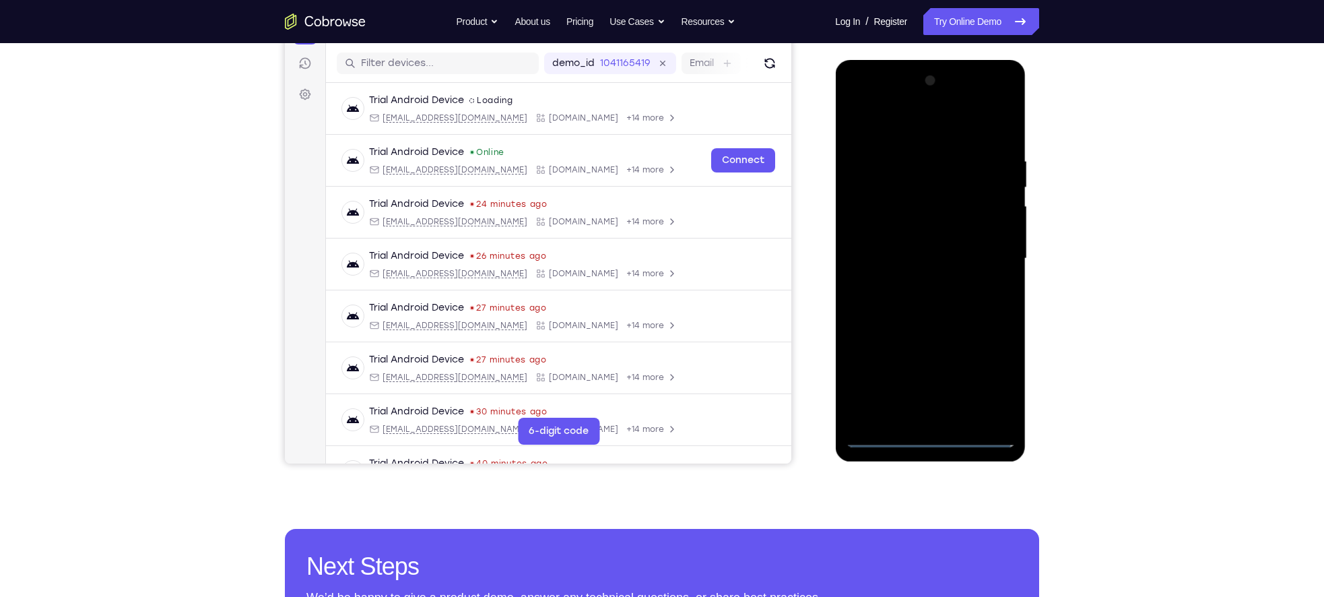
click at [985, 374] on div at bounding box center [930, 258] width 170 height 377
click at [985, 372] on div at bounding box center [930, 258] width 170 height 377
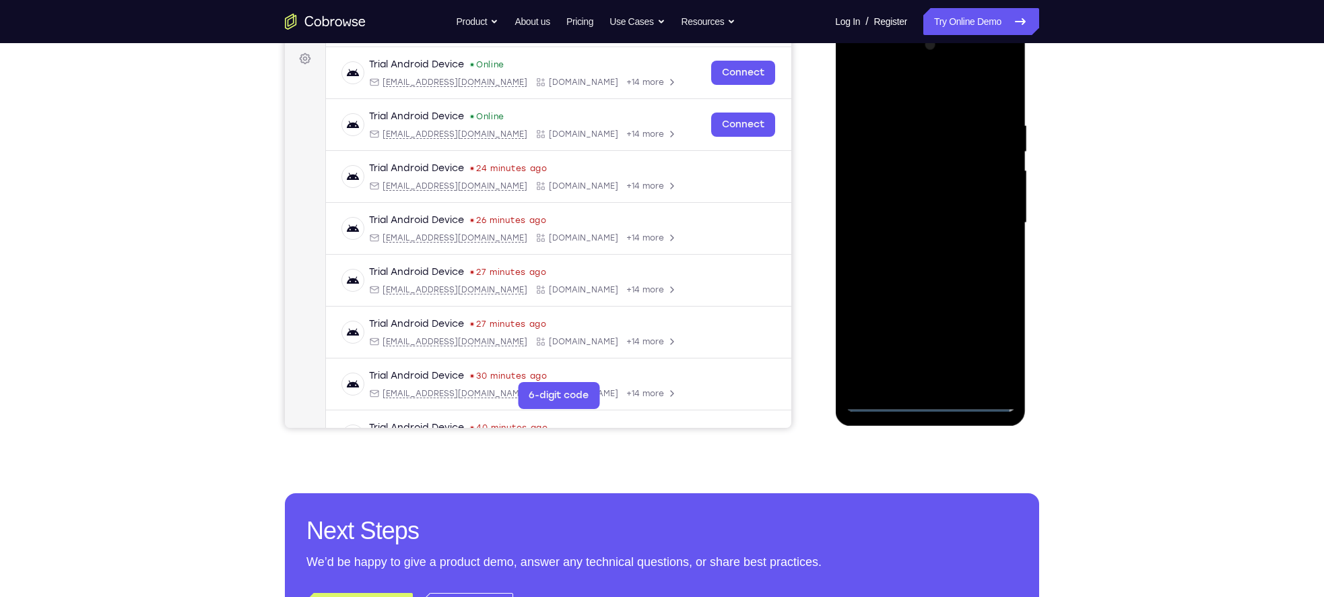
click at [985, 343] on div at bounding box center [930, 222] width 170 height 377
click at [985, 337] on div at bounding box center [930, 222] width 170 height 377
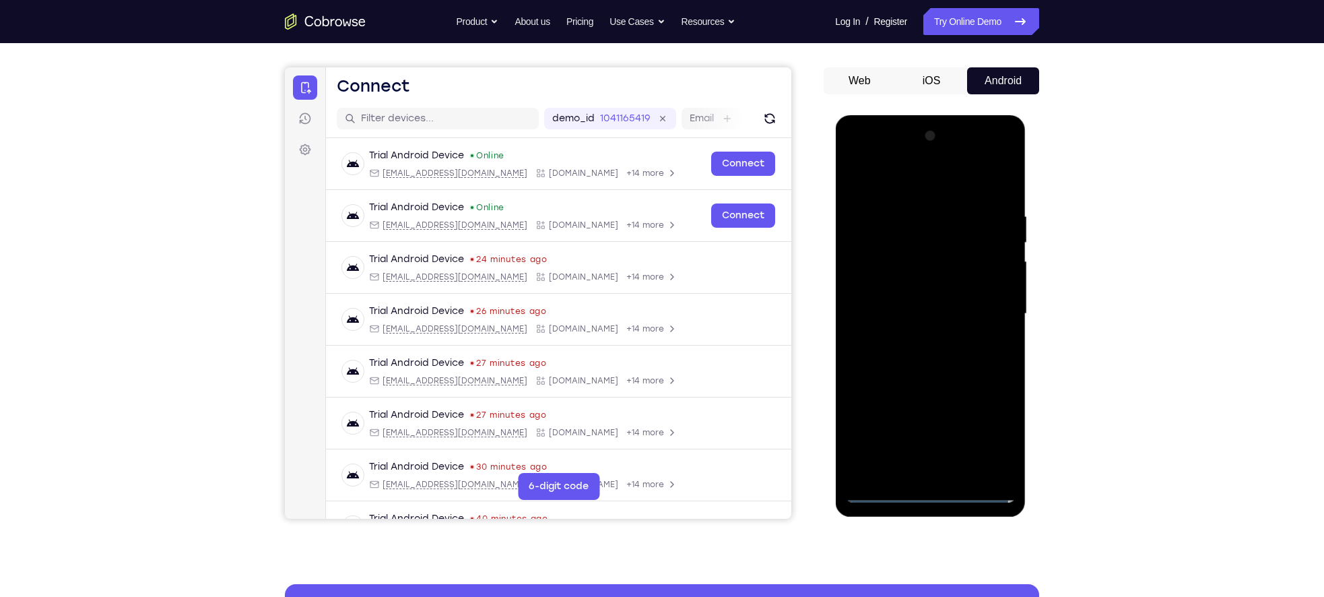
click at [985, 432] on div at bounding box center [930, 313] width 170 height 377
click at [959, 31] on link "Try Online Demo" at bounding box center [981, 21] width 116 height 27
click at [985, 436] on div at bounding box center [930, 313] width 170 height 377
click at [947, 32] on link "Try Online Demo" at bounding box center [981, 21] width 116 height 27
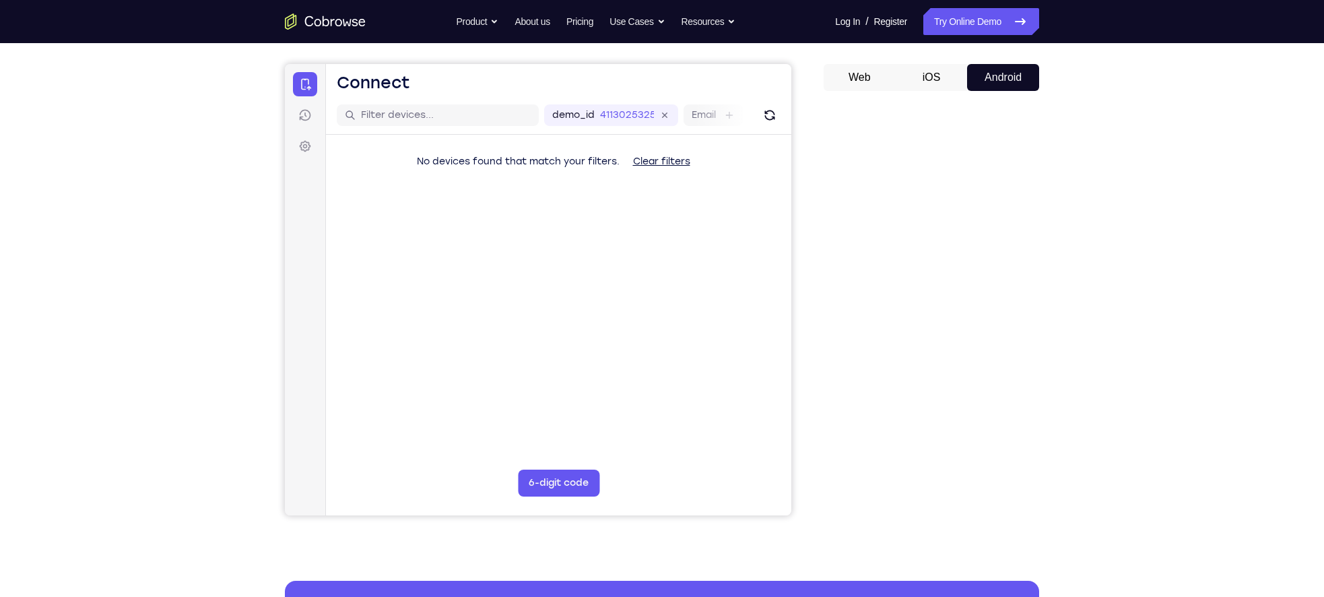
scroll to position [164, 0]
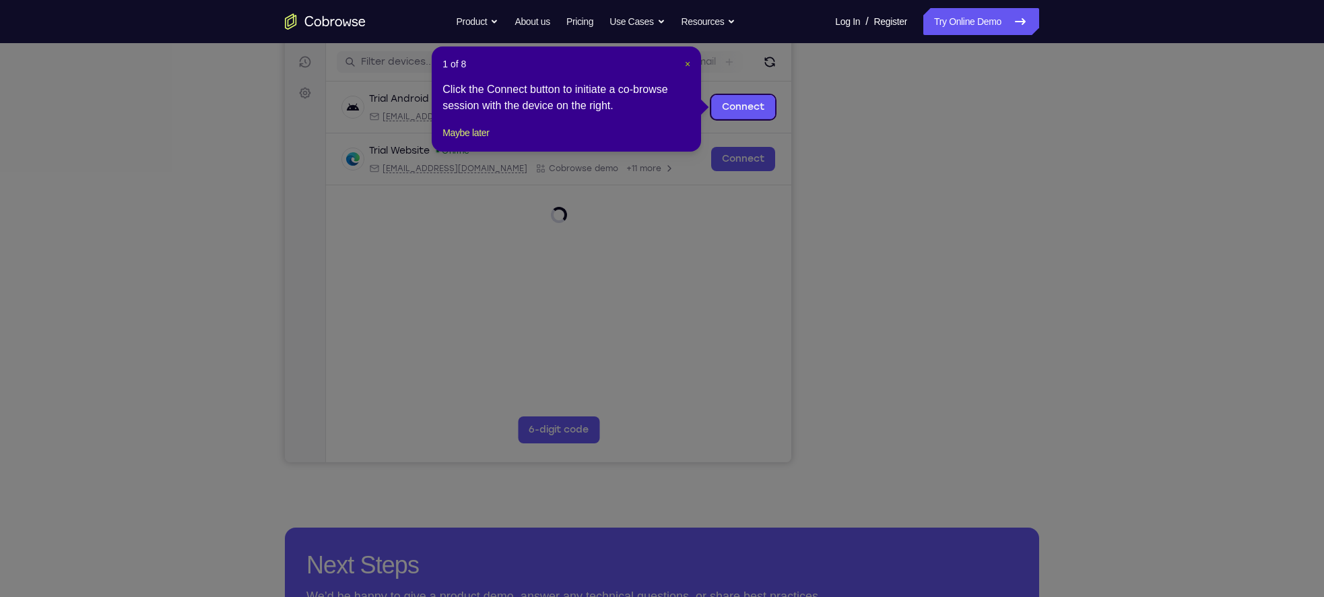
click at [685, 66] on span "×" at bounding box center [687, 64] width 5 height 11
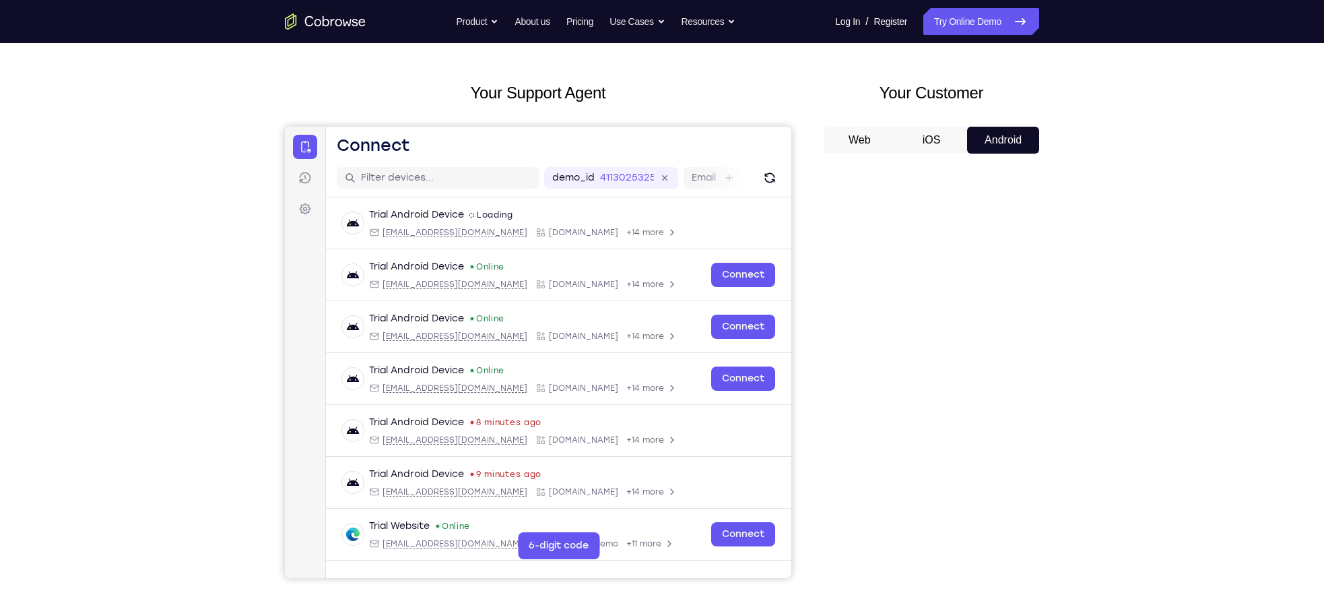
scroll to position [53, 0]
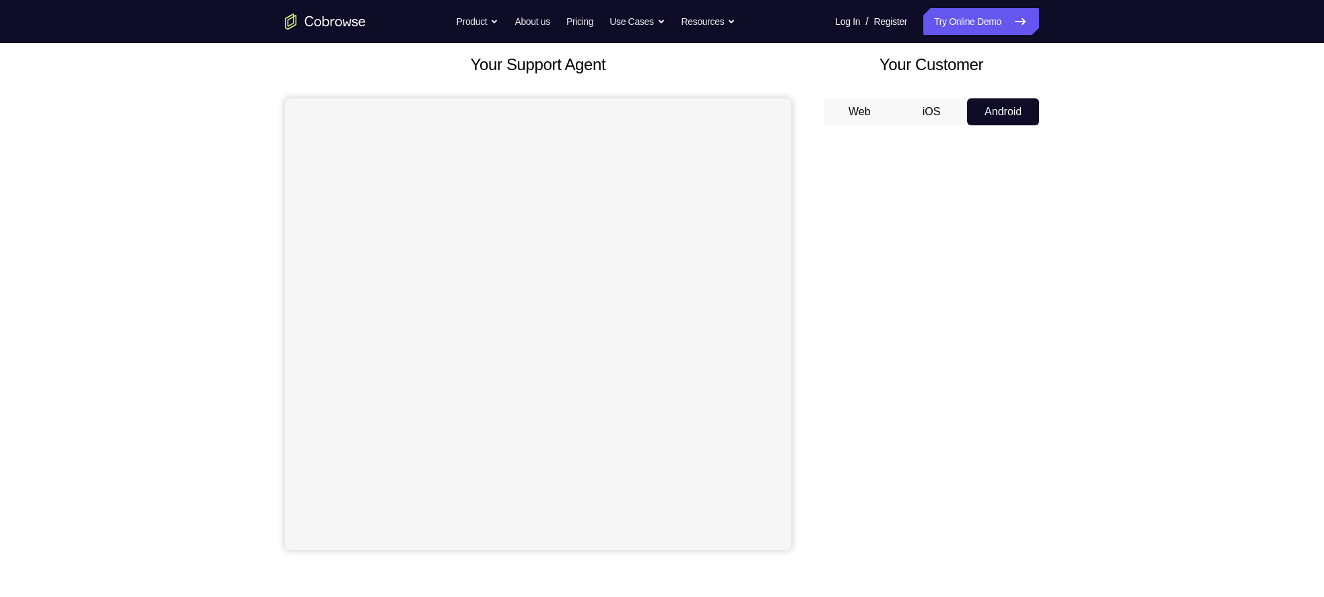
scroll to position [77, 0]
